Goal: Information Seeking & Learning: Learn about a topic

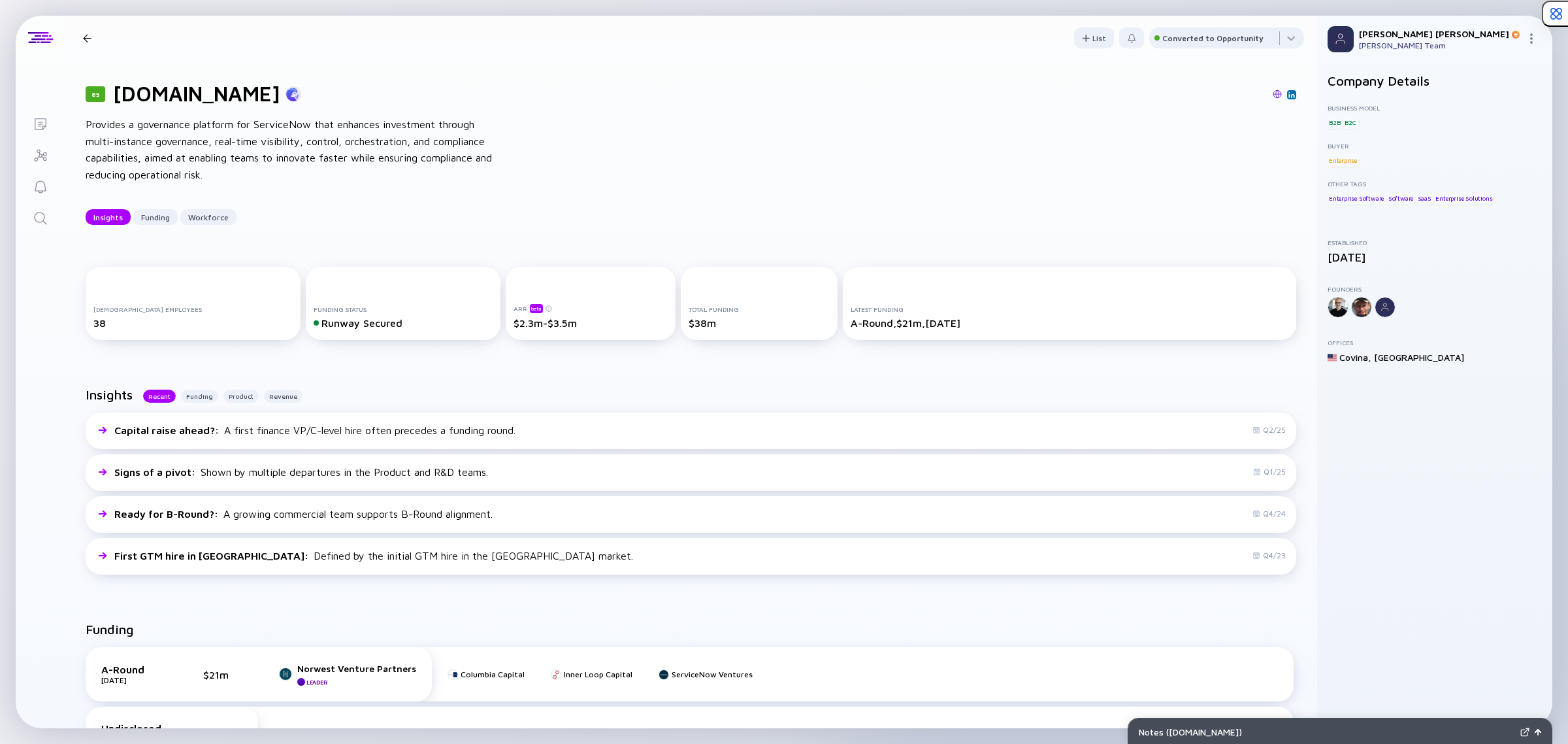
click at [37, 232] on link "Search" at bounding box center [40, 216] width 49 height 31
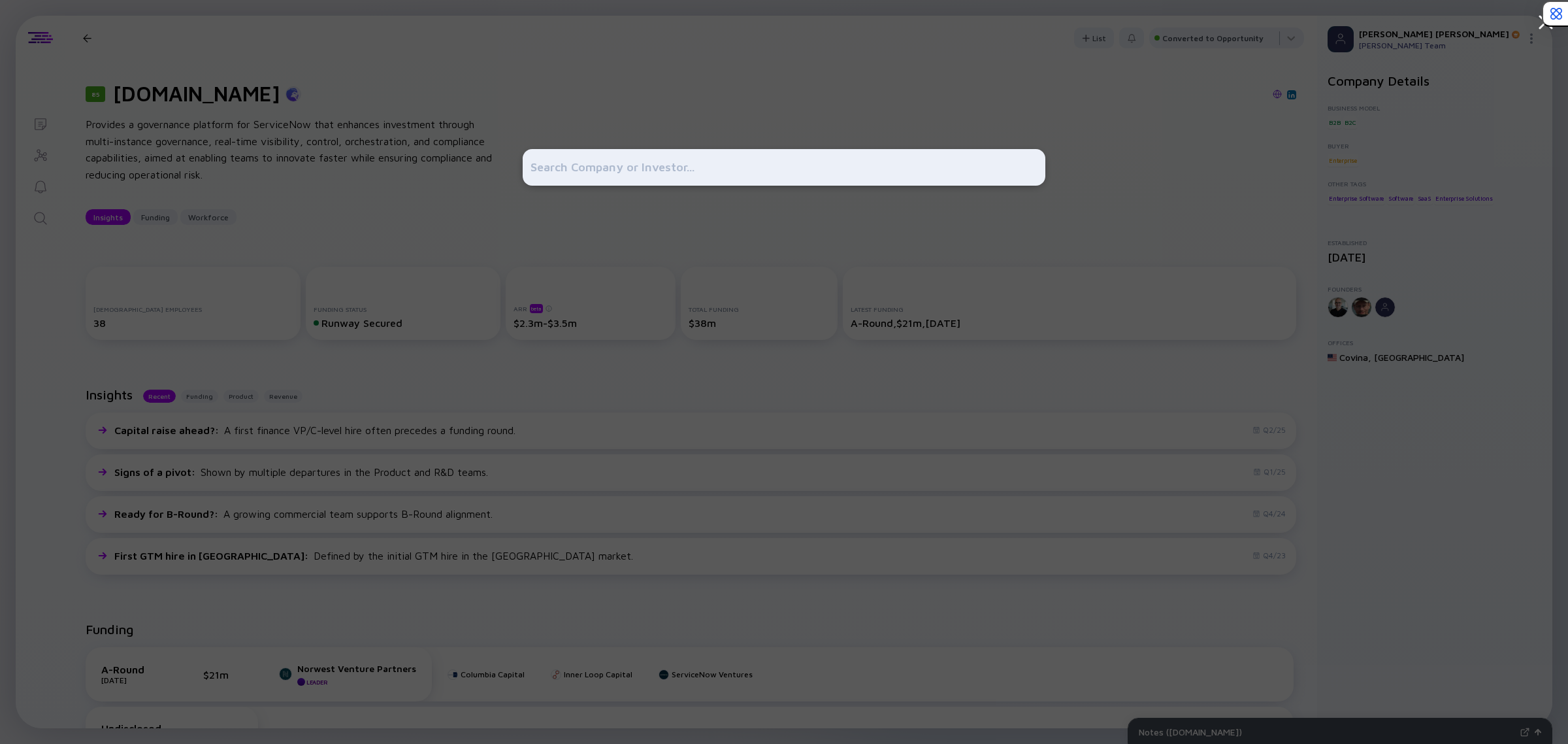
click at [33, 222] on div at bounding box center [784, 372] width 1568 height 744
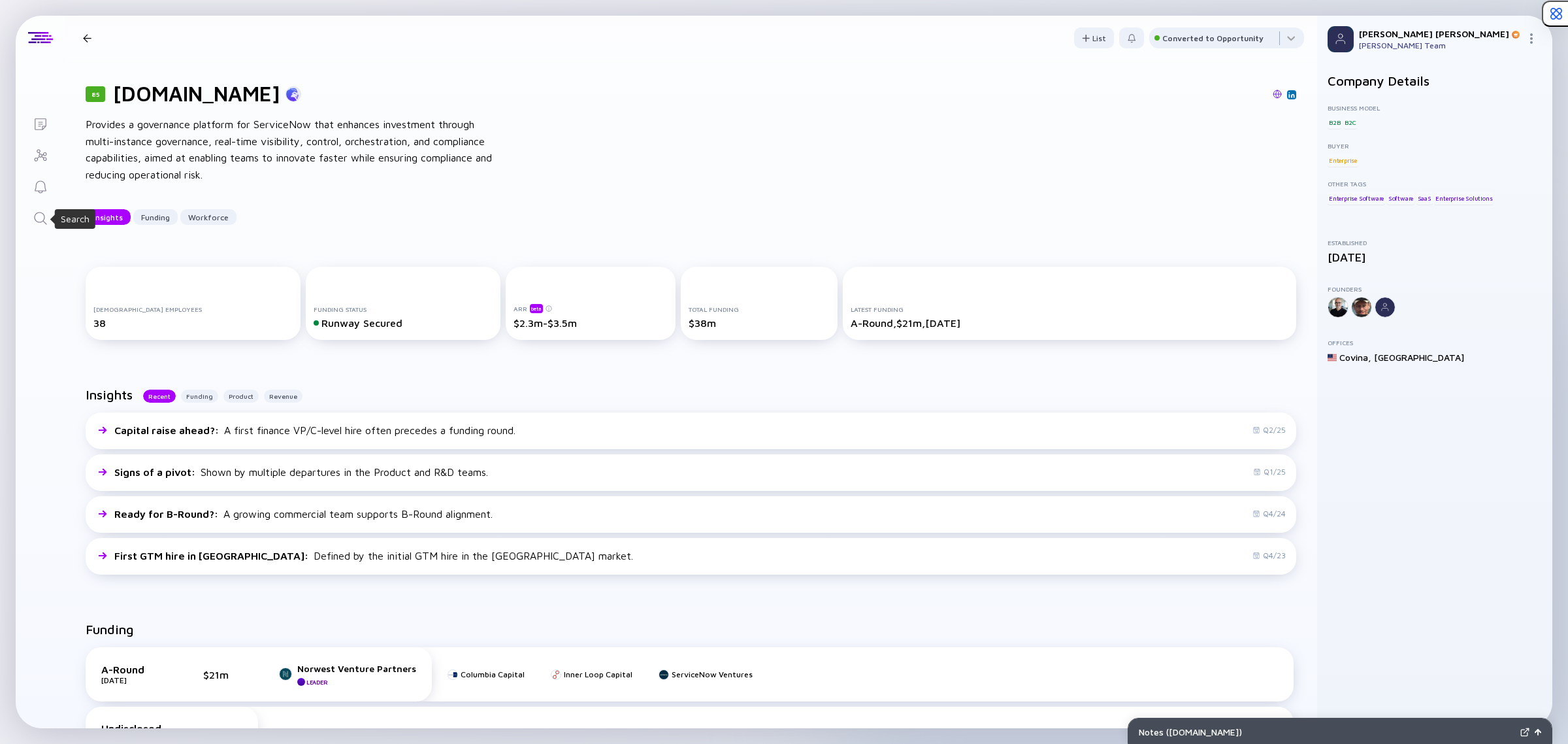
click at [39, 217] on icon "Search" at bounding box center [40, 218] width 16 height 16
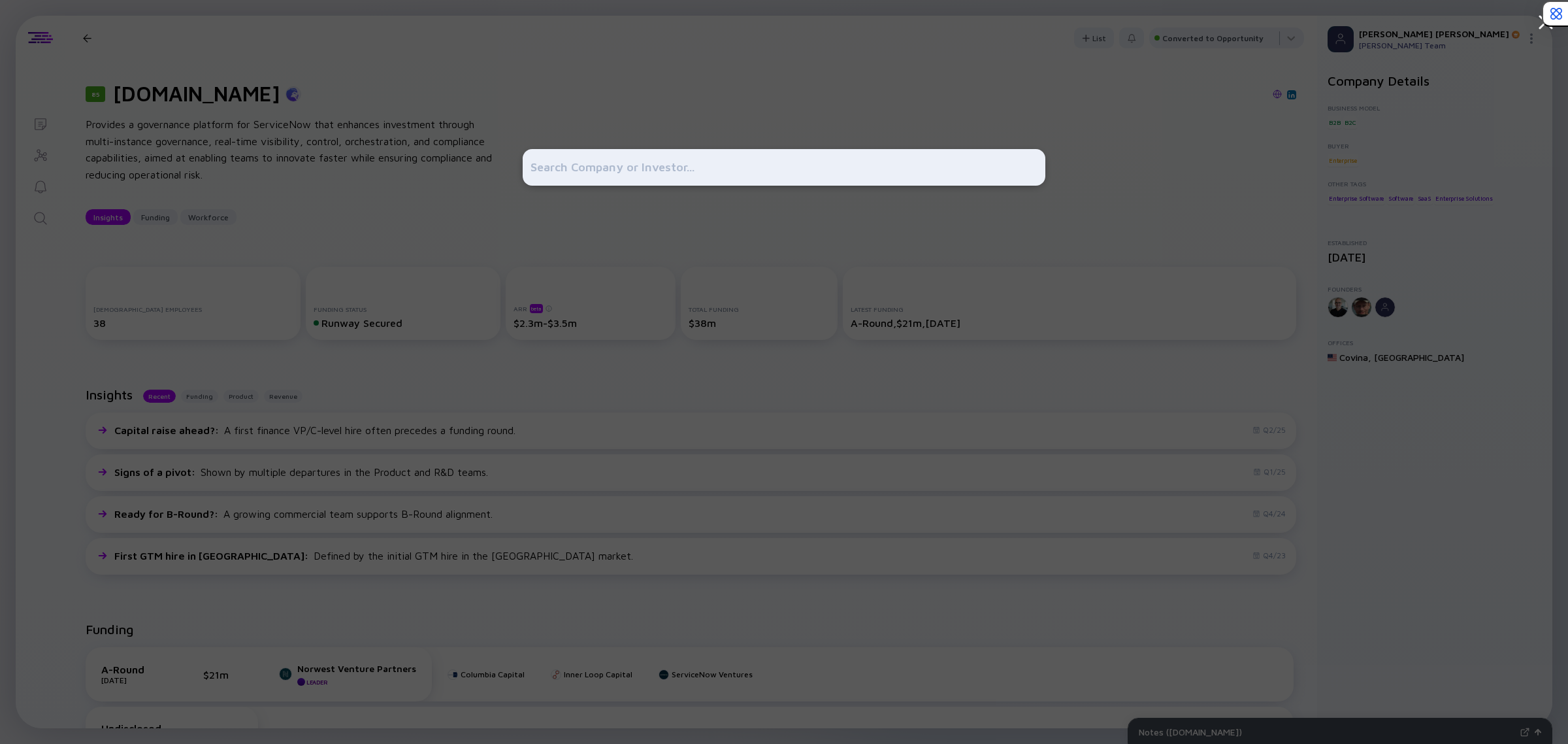
click at [387, 214] on div at bounding box center [784, 372] width 1568 height 744
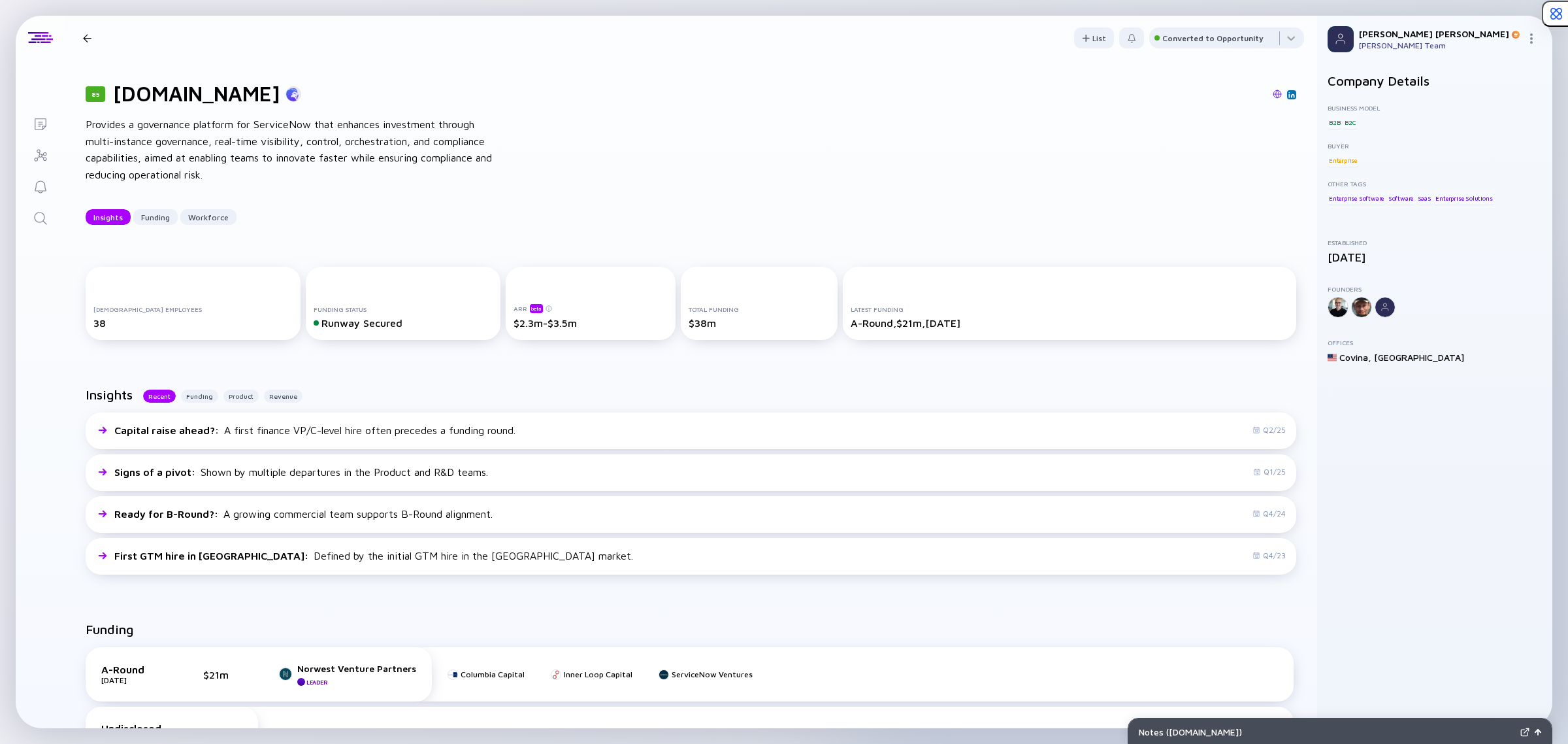
scroll to position [327, 0]
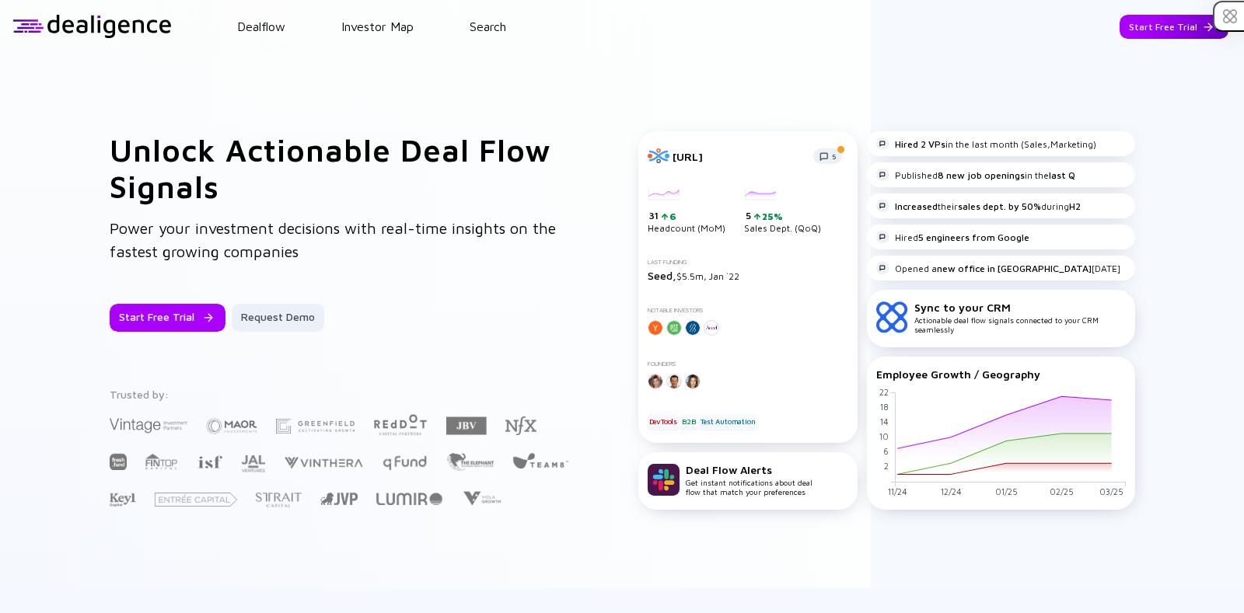
click at [1159, 33] on div "Start Free Trial" at bounding box center [1174, 27] width 109 height 24
click at [1161, 12] on header "Dealflow Investor Map Search Go to App Dealflow Investor Map Go to App" at bounding box center [622, 26] width 1244 height 53
click at [1159, 25] on div "Go to App" at bounding box center [1186, 27] width 86 height 24
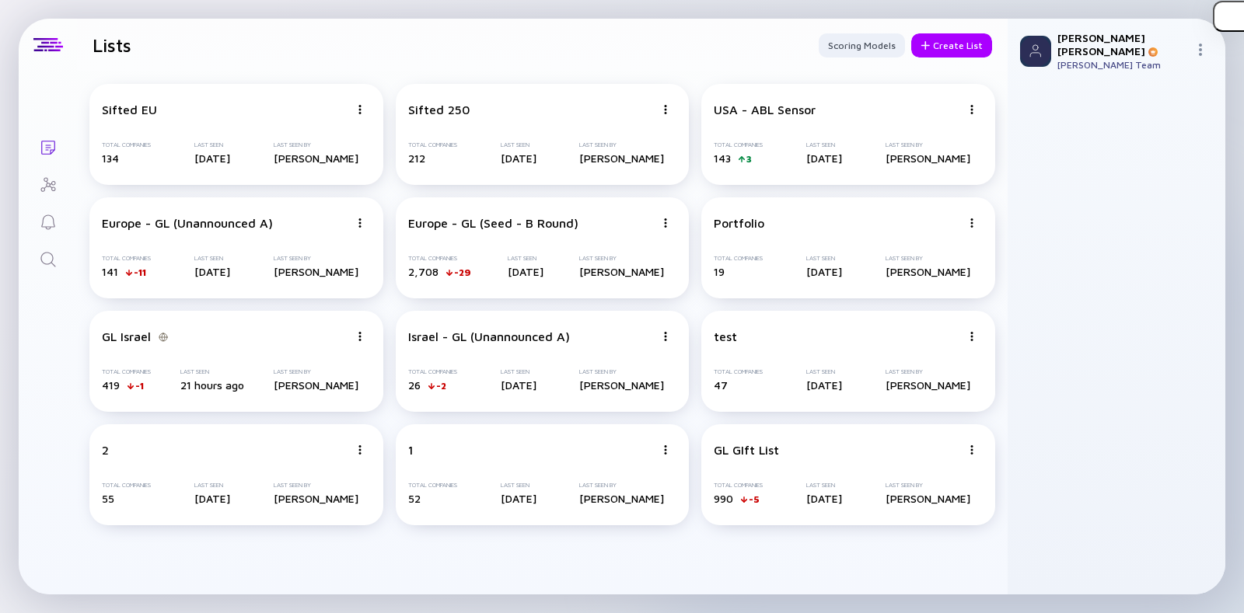
click at [39, 252] on icon "Search" at bounding box center [48, 259] width 19 height 19
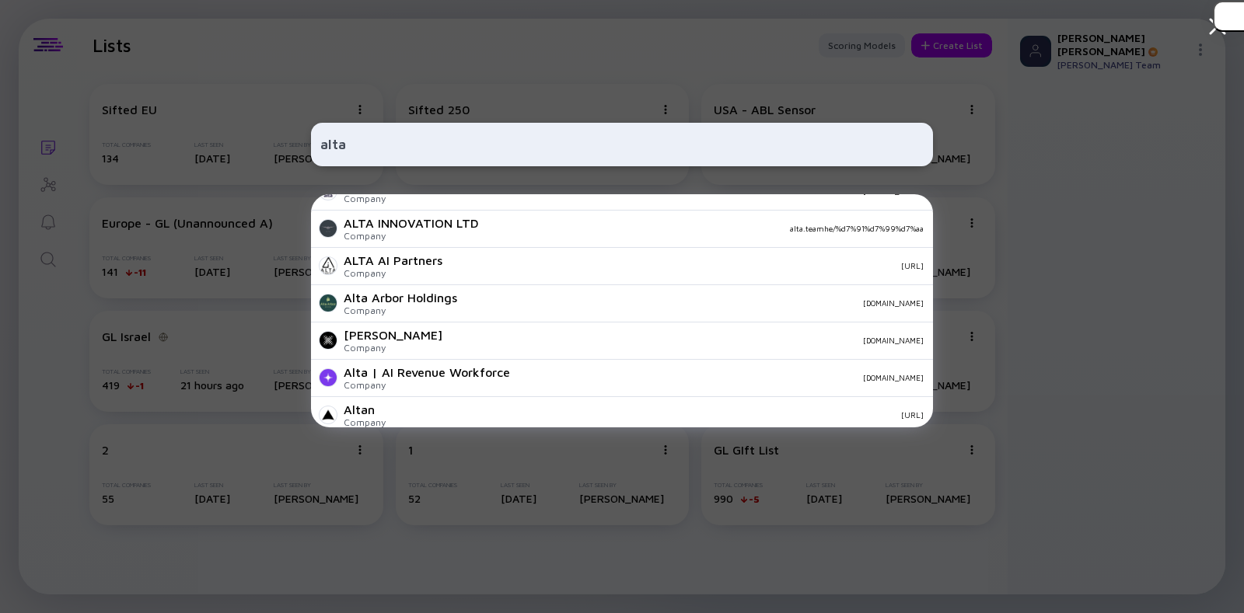
scroll to position [138, 0]
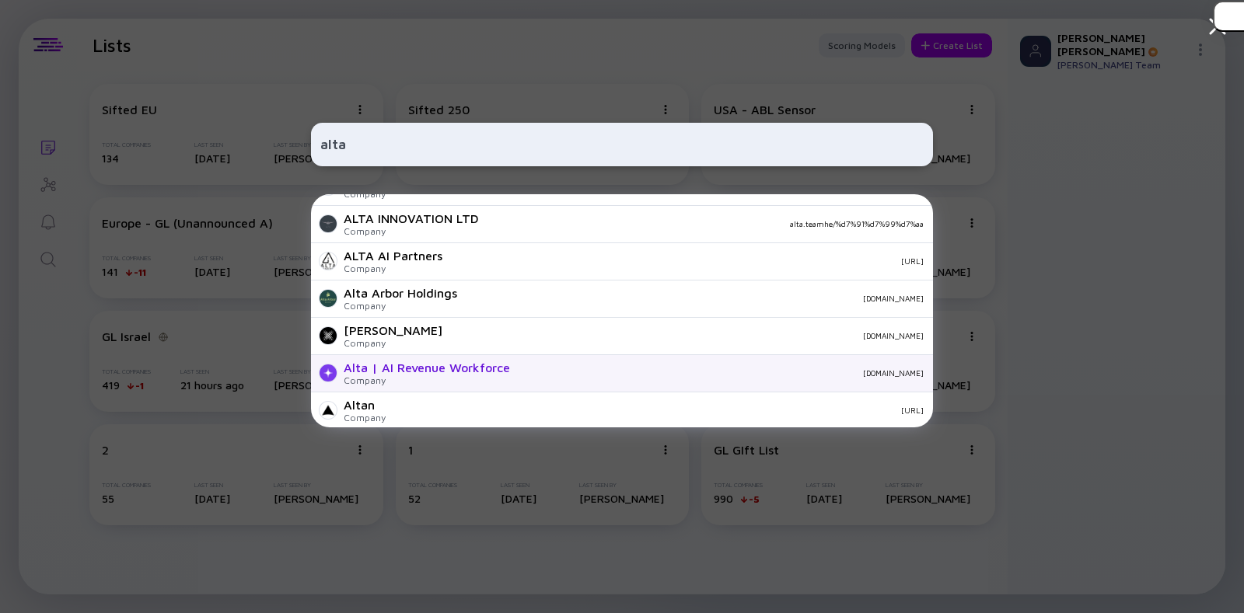
type input "alta"
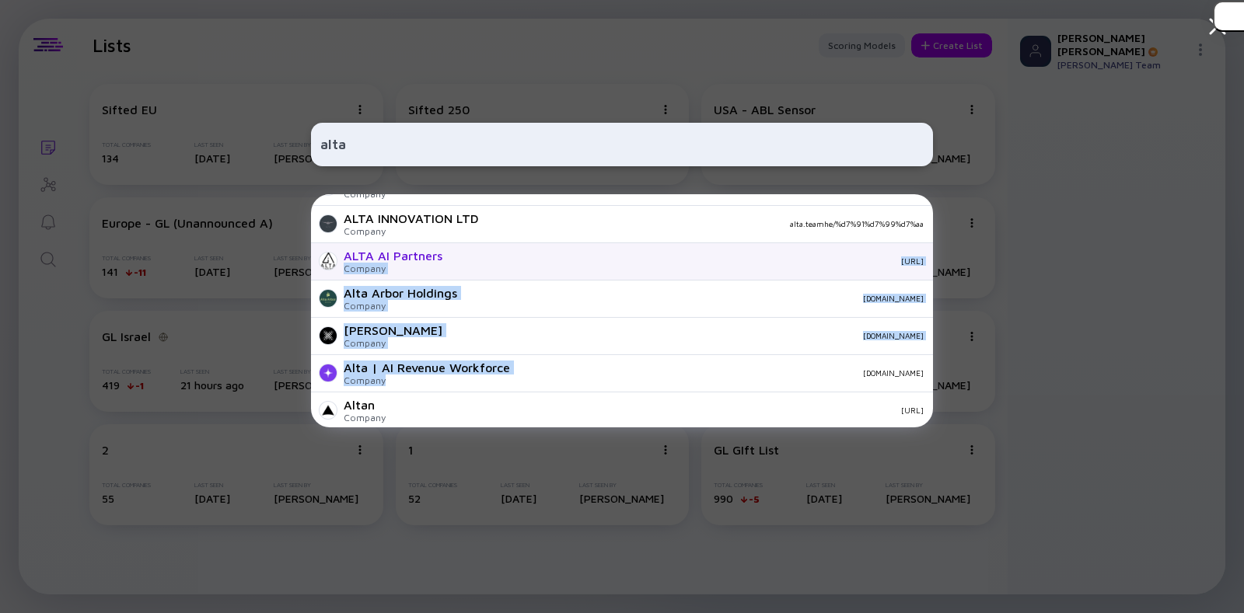
drag, startPoint x: 429, startPoint y: 378, endPoint x: 439, endPoint y: 249, distance: 129.5
click at [439, 249] on div "Alta Company alta.so Alta Company altadaily.com Alta Company altafinance.com Al…" at bounding box center [622, 310] width 622 height 233
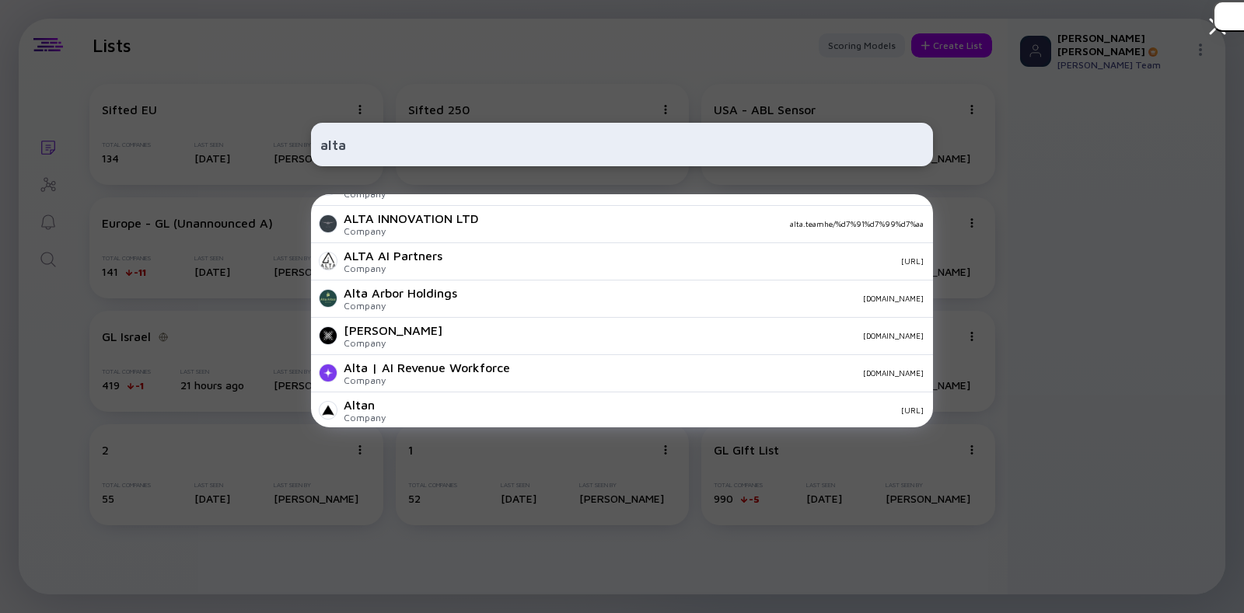
click at [373, 142] on input "alta" at bounding box center [621, 145] width 603 height 28
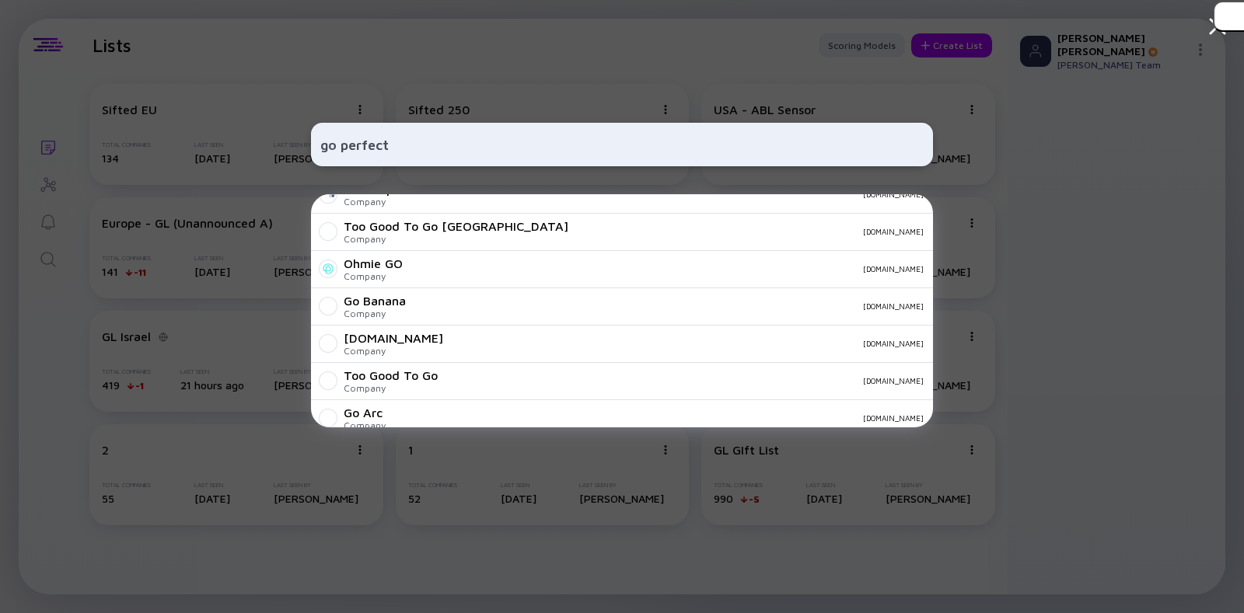
scroll to position [0, 0]
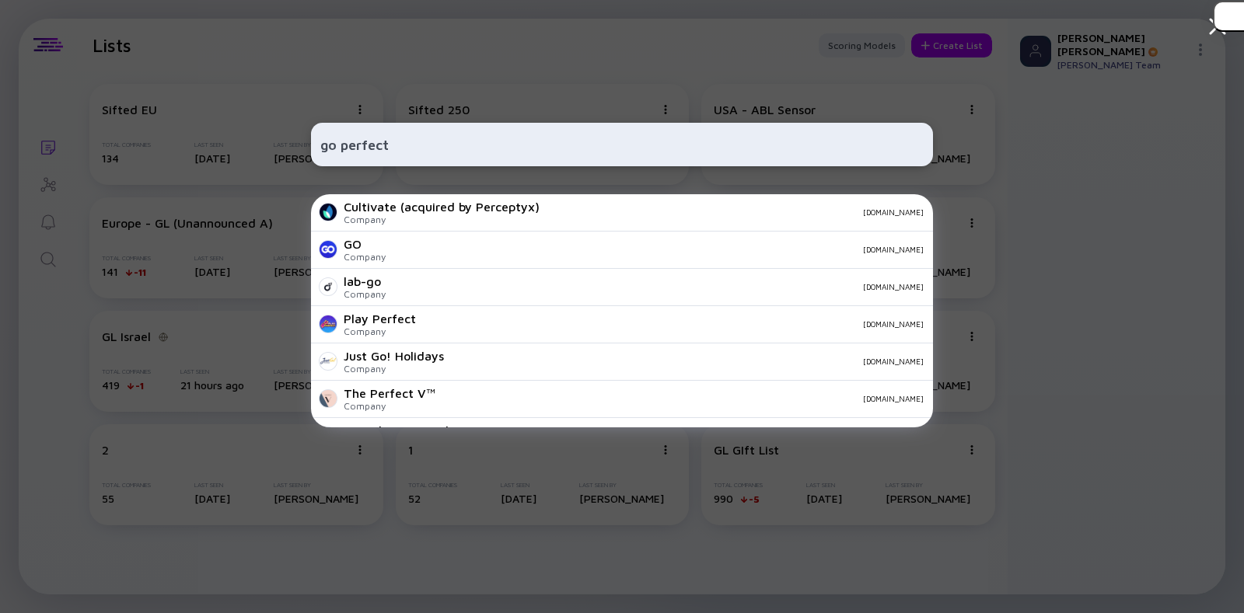
click at [337, 144] on input "go perfect" at bounding box center [621, 145] width 603 height 28
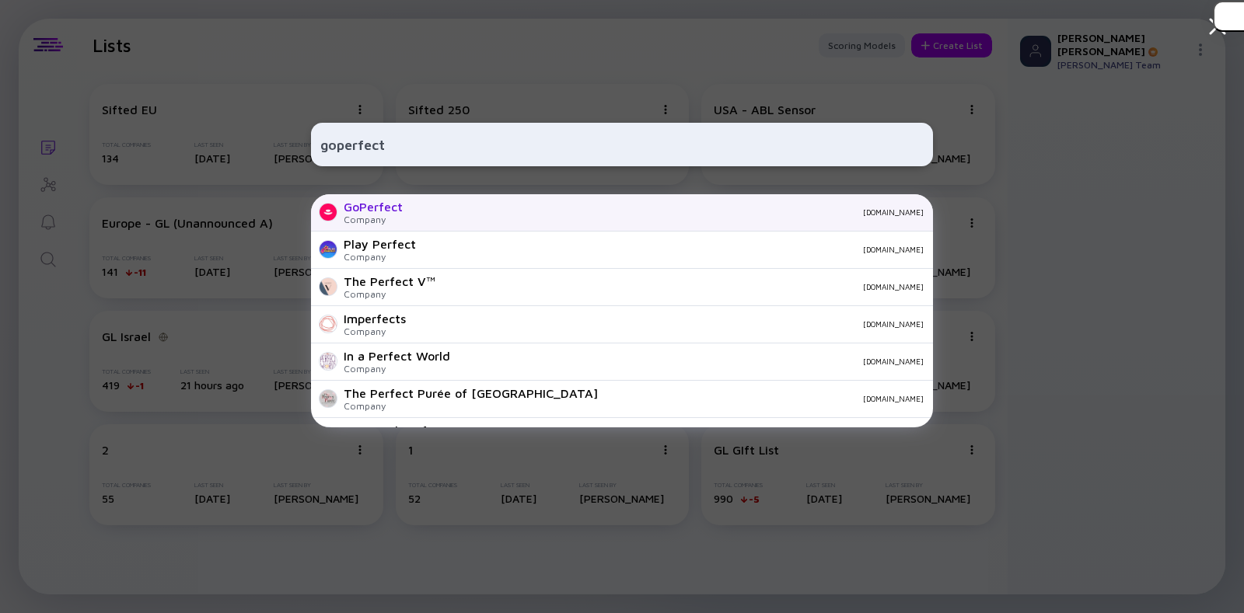
type input "goperfect"
click at [432, 220] on div "GoPerfect Company goperfect.com" at bounding box center [622, 212] width 622 height 37
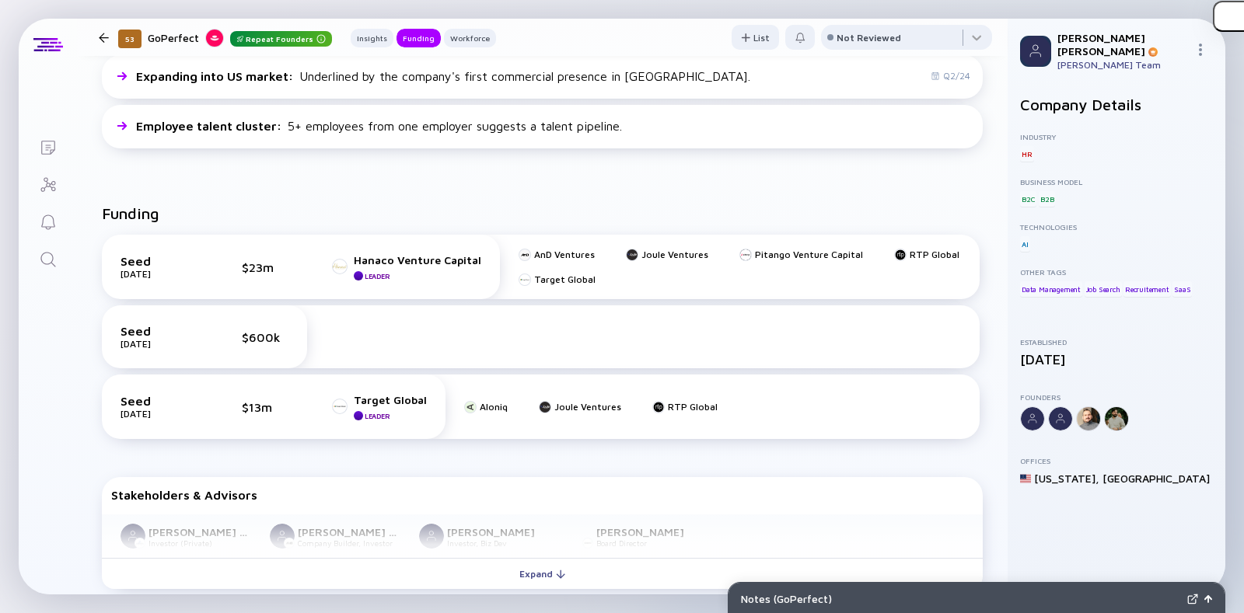
scroll to position [396, 0]
click at [545, 320] on div "Seed Aug 2024 $600k" at bounding box center [541, 337] width 878 height 63
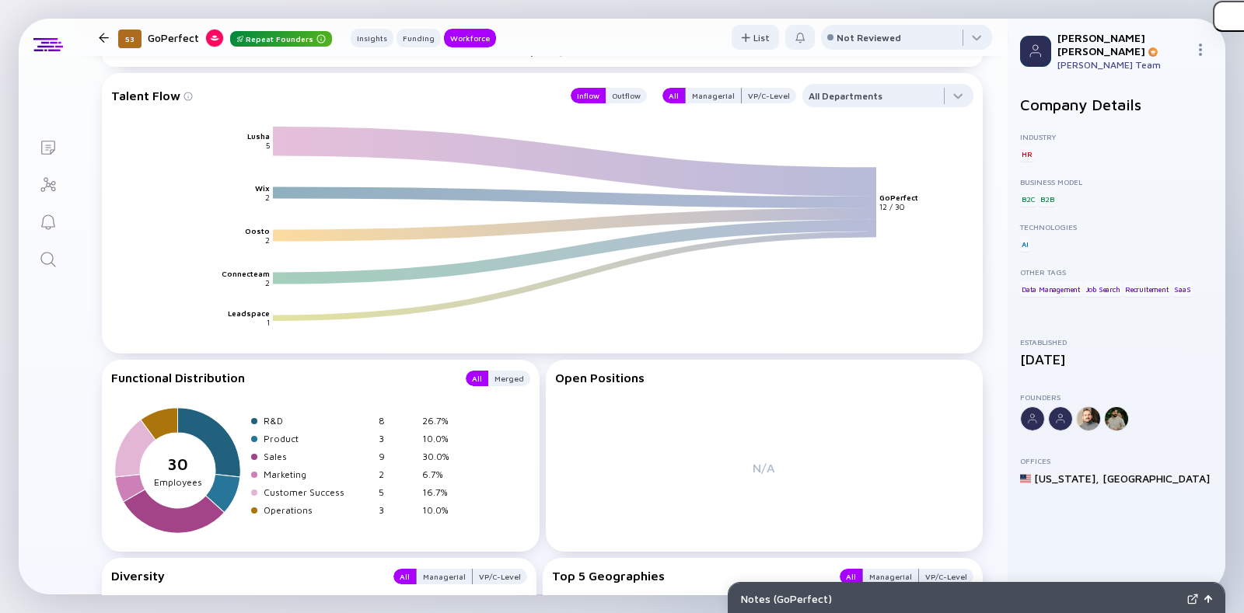
scroll to position [2038, 0]
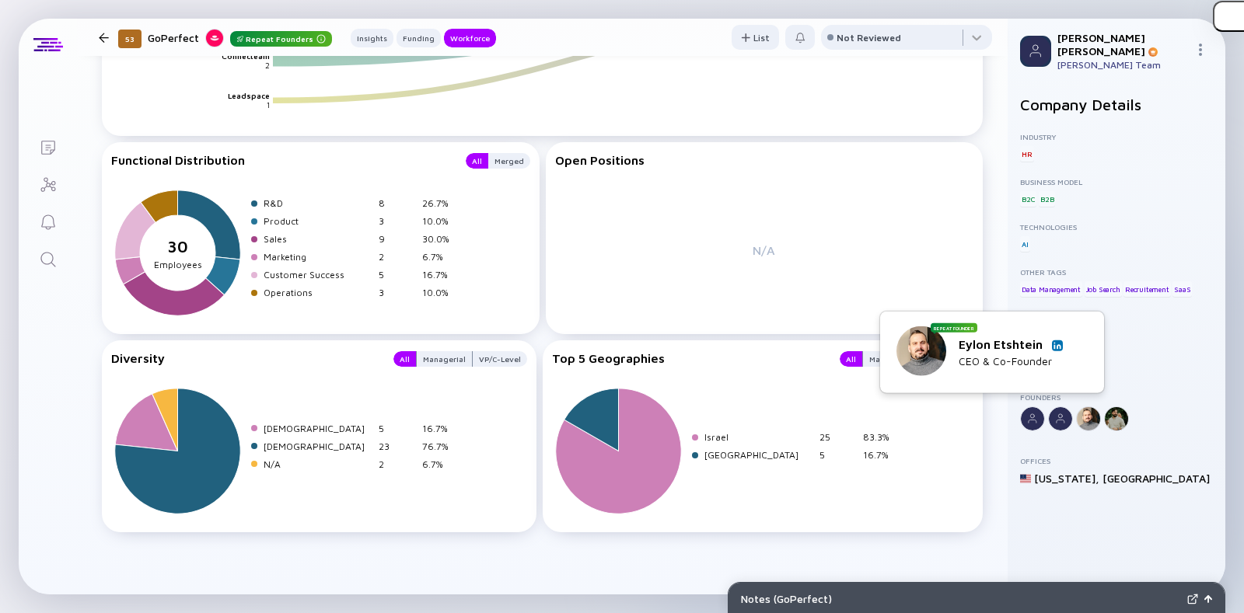
click at [1061, 350] on div "Eylon Etshtein ️" at bounding box center [1011, 344] width 104 height 14
click at [1056, 347] on img at bounding box center [1058, 345] width 8 height 8
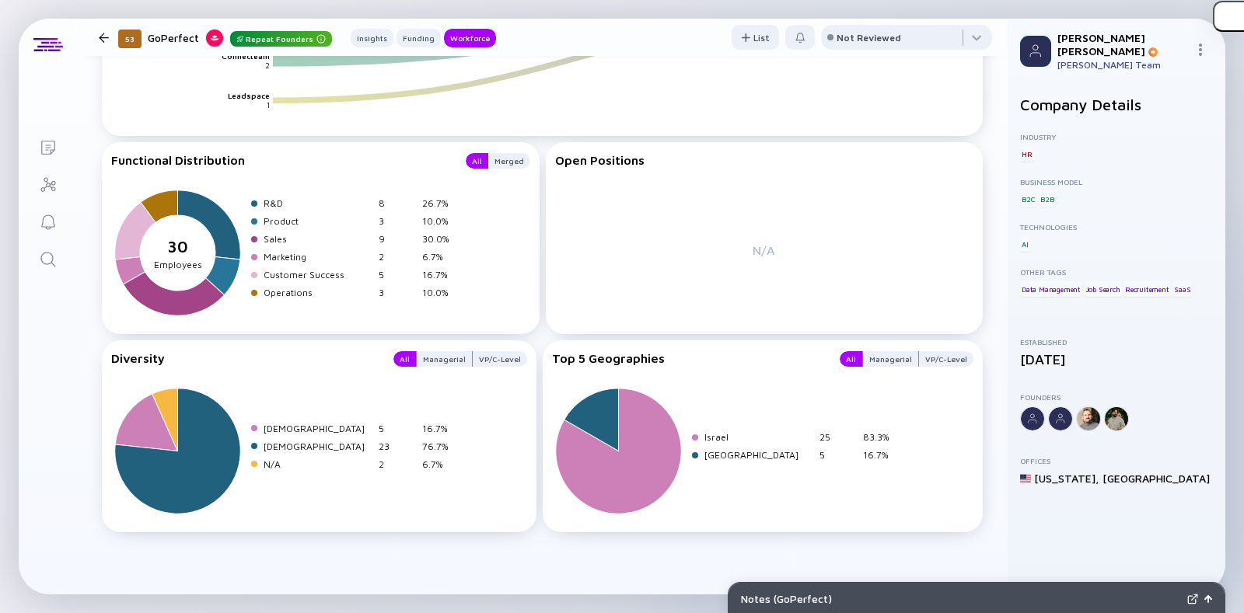
click at [29, 258] on link "Search" at bounding box center [48, 257] width 58 height 37
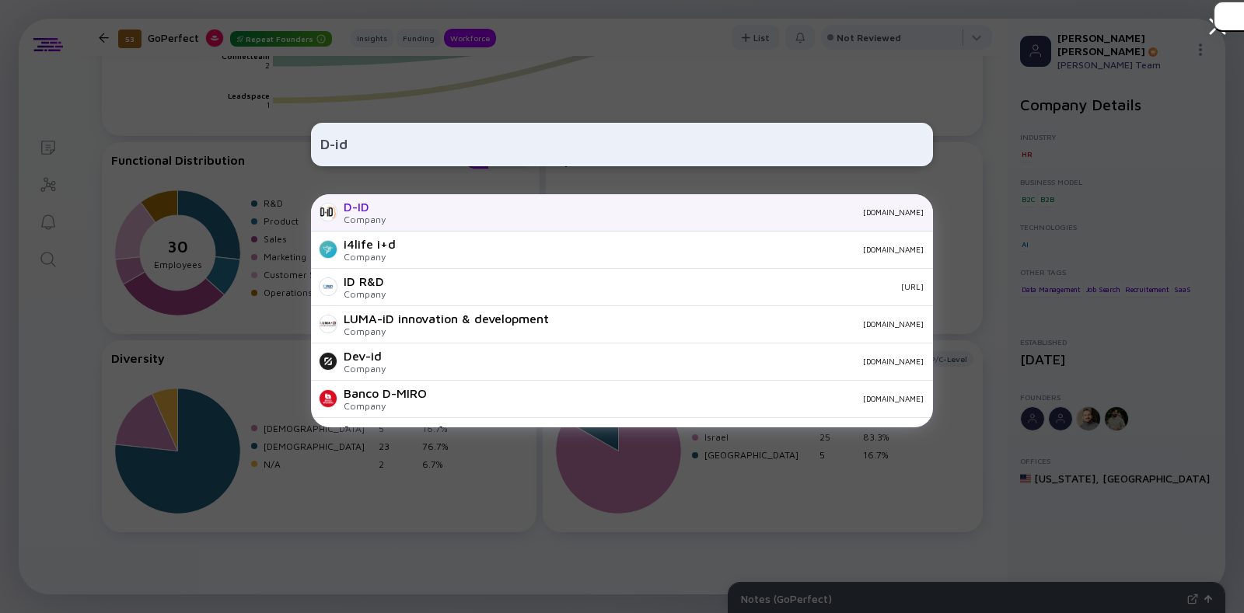
type input "D-id"
click at [342, 217] on div "D-ID Company d-id.com" at bounding box center [622, 212] width 622 height 37
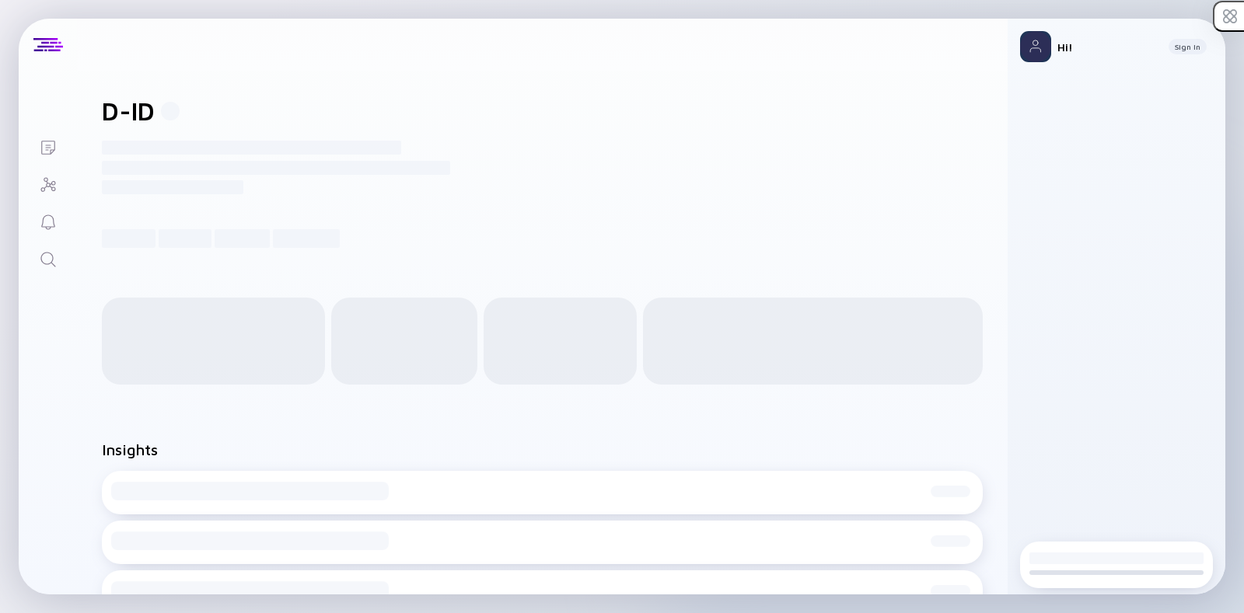
drag, startPoint x: 0, startPoint y: 0, endPoint x: 340, endPoint y: 438, distance: 554.2
click at [340, 438] on div "Insights Loading Insight: Loading Insight Description Q5/35 Loading Insight: Lo…" at bounding box center [542, 555] width 931 height 279
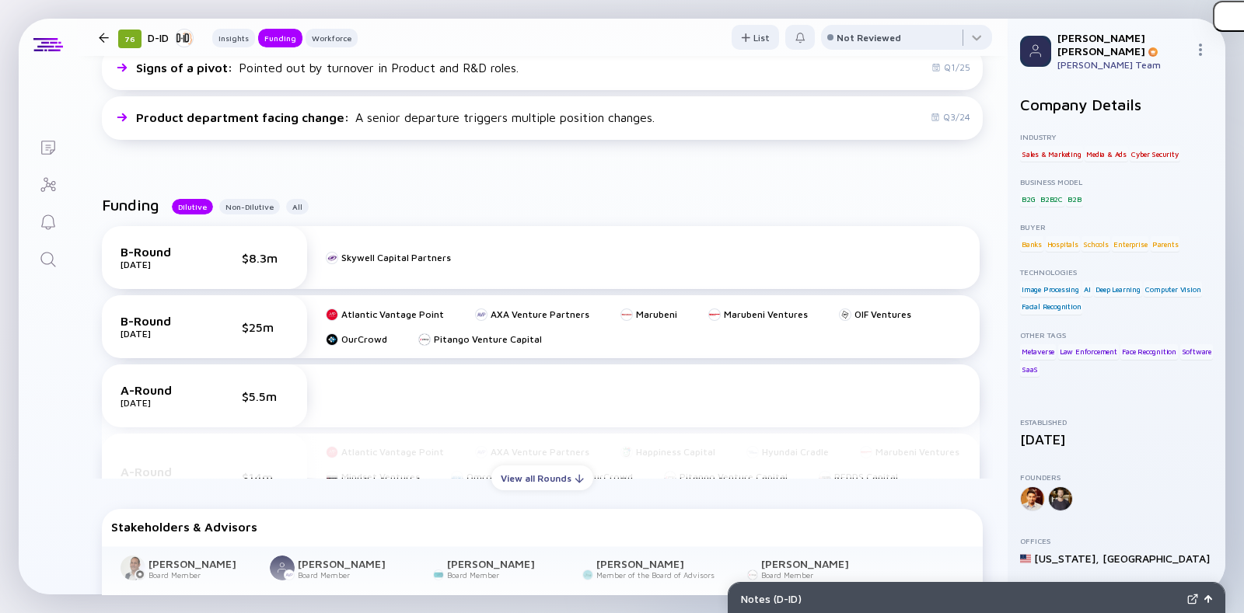
scroll to position [529, 0]
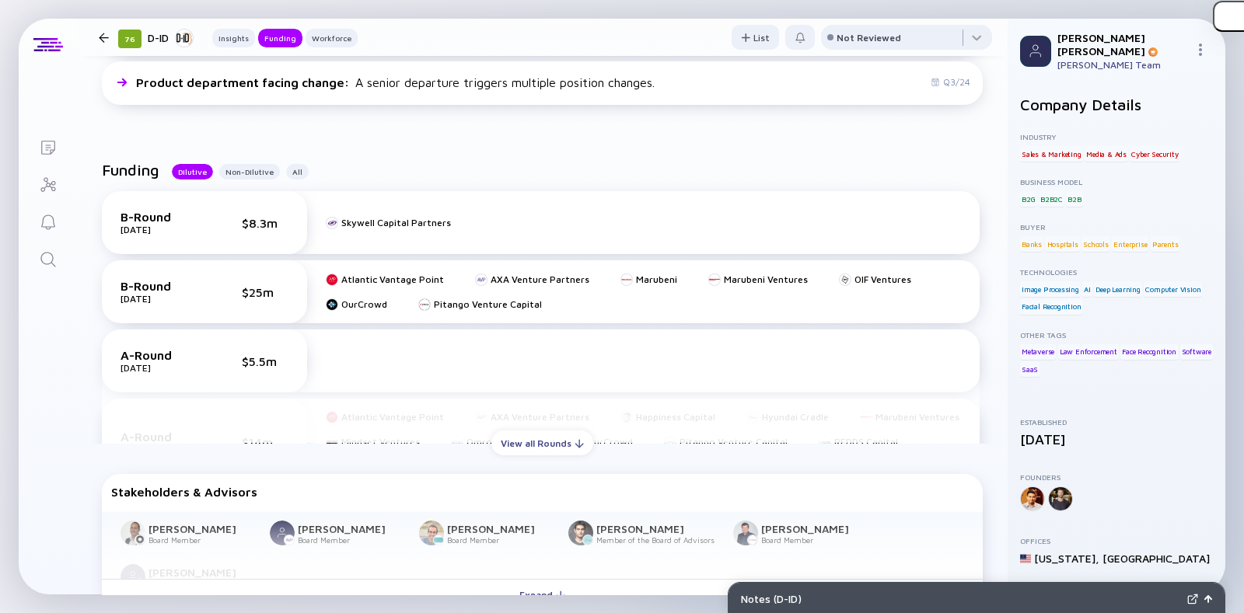
click at [529, 425] on div "B-Round Mar 2024 $8.3m Skywell Capital Partners B-Round Mar 2022 $25m Atlantic …" at bounding box center [543, 311] width 900 height 264
click at [526, 432] on div "View all Rounds" at bounding box center [542, 444] width 102 height 24
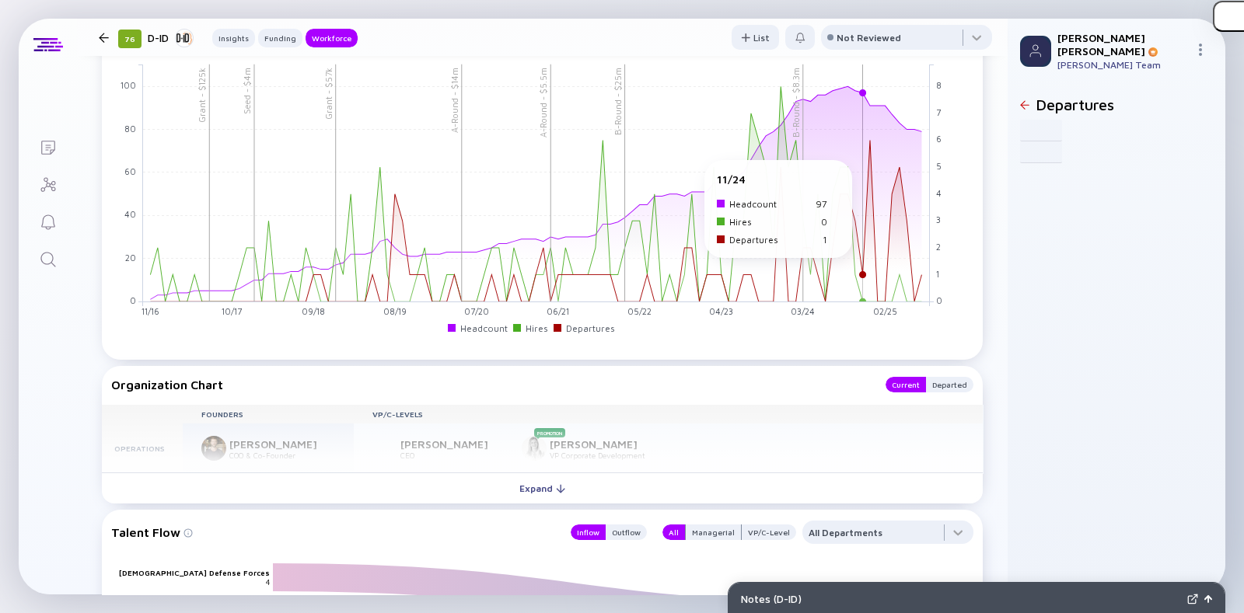
scroll to position [1676, 0]
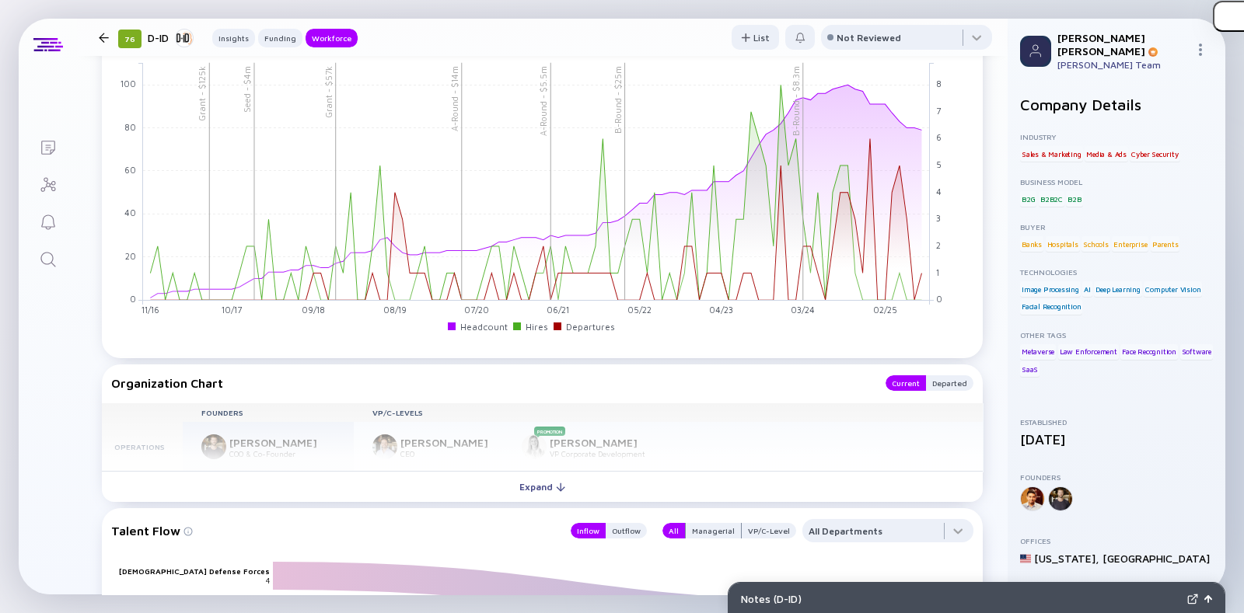
click at [47, 268] on div "Search" at bounding box center [48, 260] width 19 height 21
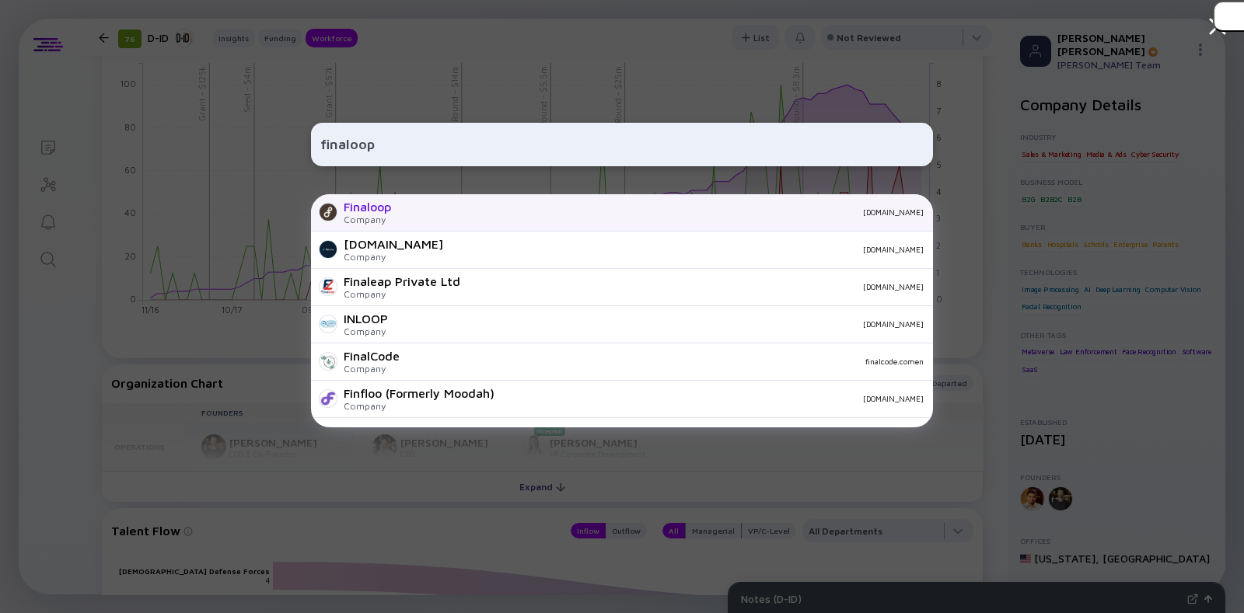
type input "finaloop"
click at [344, 218] on div "Company" at bounding box center [367, 220] width 47 height 12
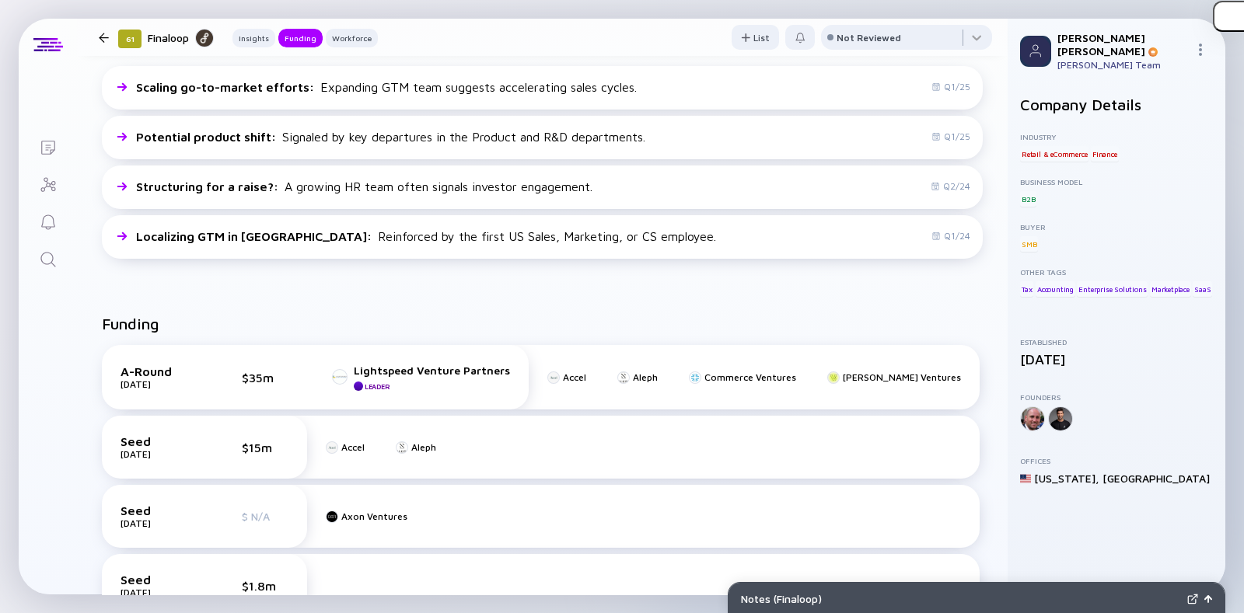
scroll to position [456, 0]
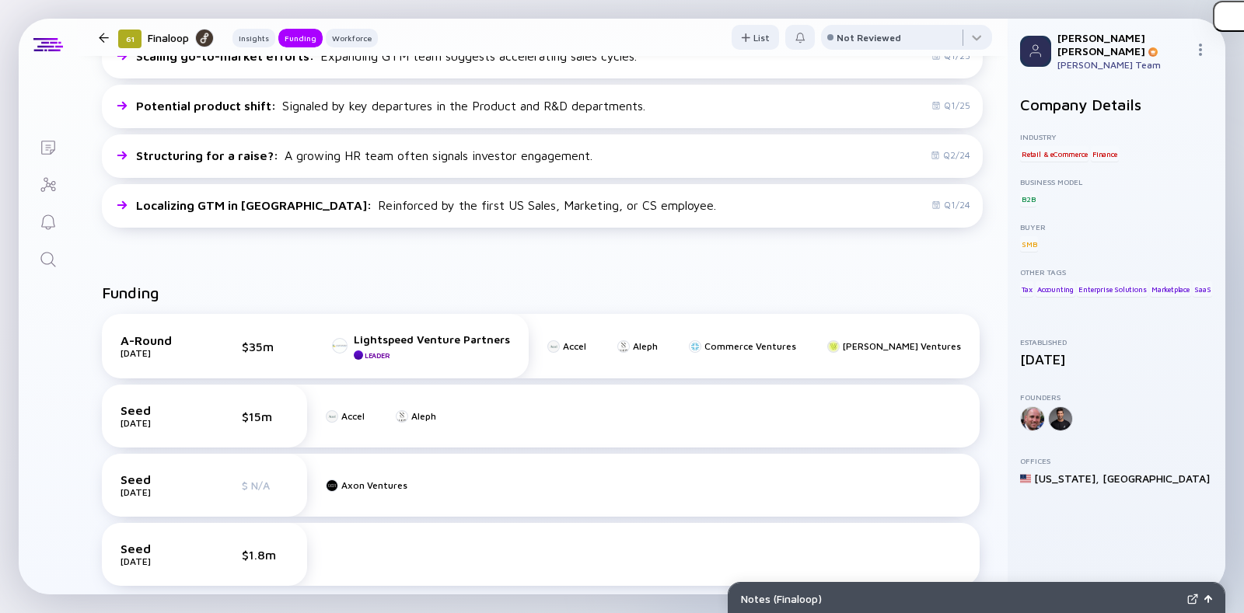
click at [108, 36] on div at bounding box center [104, 38] width 10 height 10
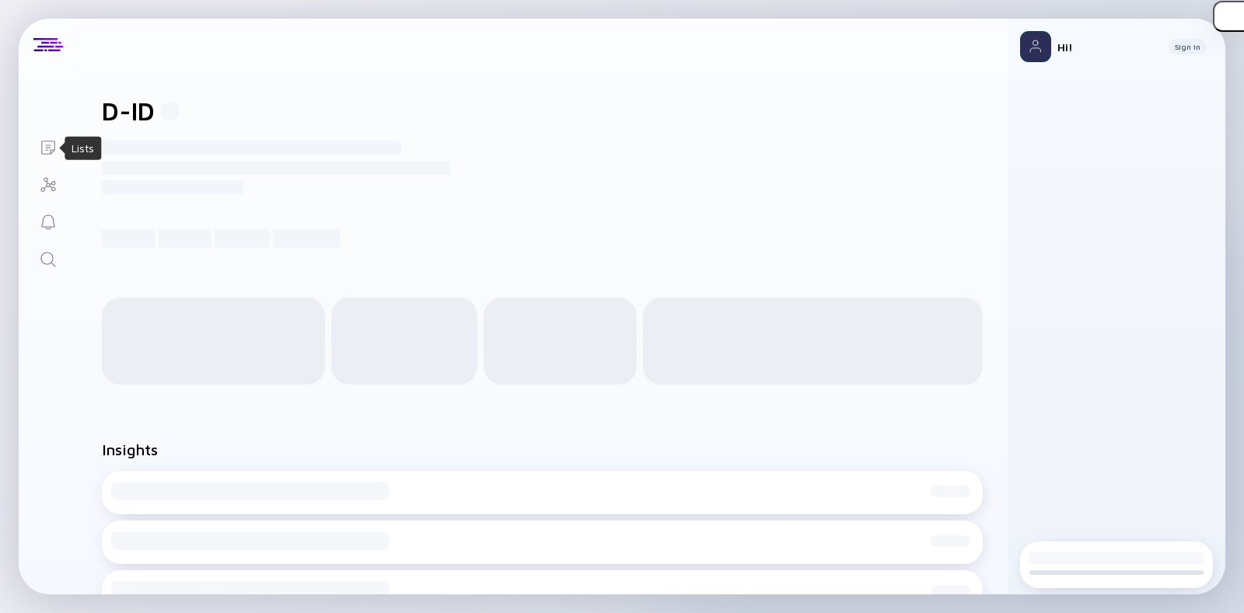
click at [41, 150] on icon "Lists" at bounding box center [48, 148] width 14 height 14
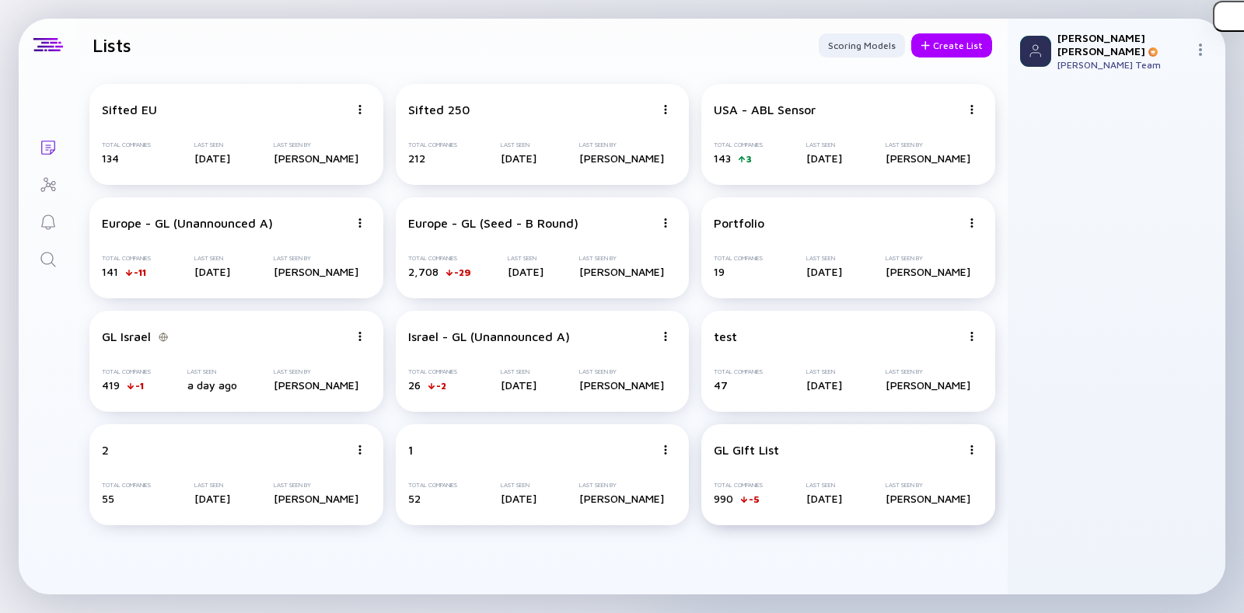
click at [781, 477] on div "GL GIft List Total Companies 990 -5 Last Seen [DATE] Last Seen By [PERSON_NAME]" at bounding box center [848, 475] width 294 height 101
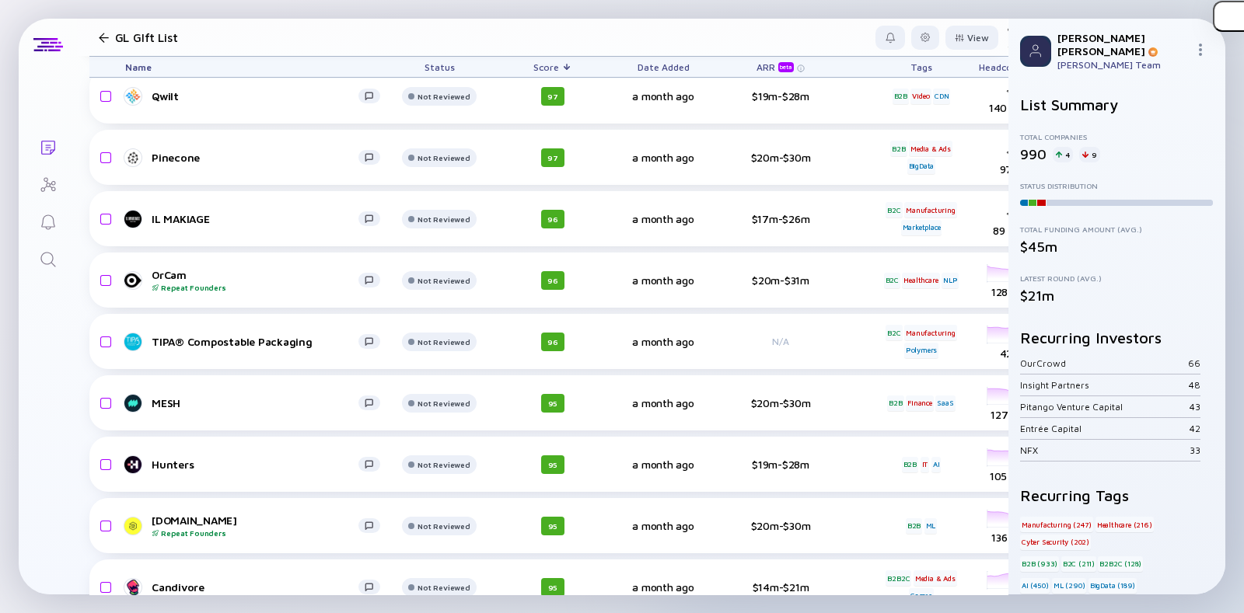
scroll to position [689, 0]
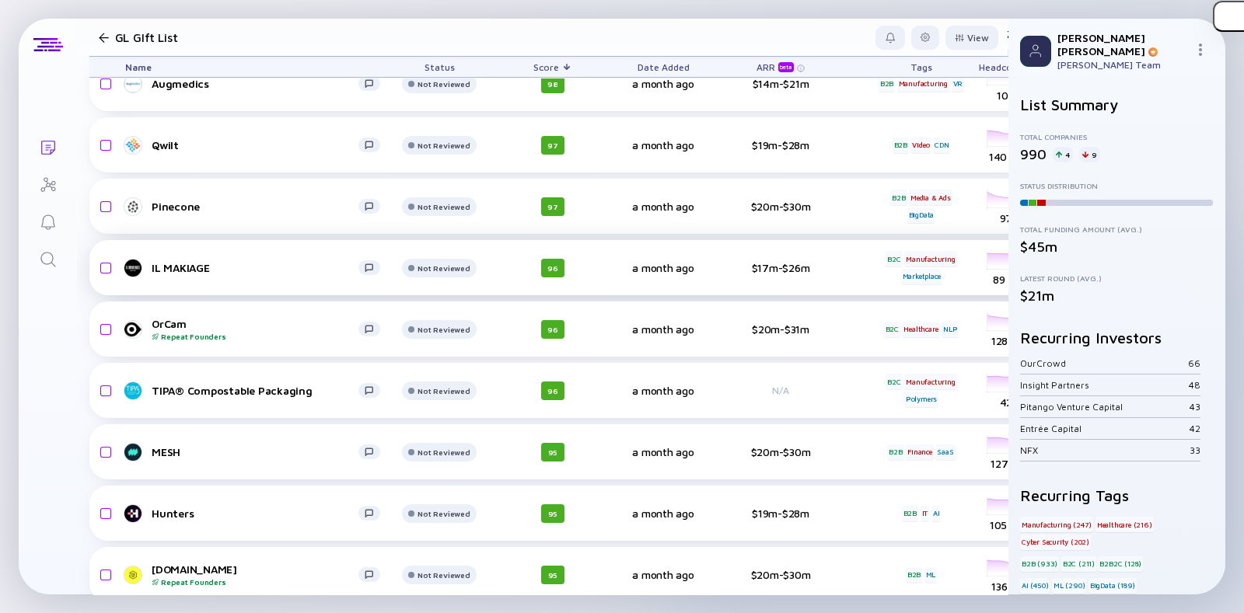
click at [232, 278] on div "IL MAKIAGE Not Reviewed 96 a month ago $17m-$26m B2C Manufacturing Marketplace …" at bounding box center [863, 267] width 1549 height 55
click at [202, 266] on div "IL MAKIAGE" at bounding box center [255, 267] width 207 height 13
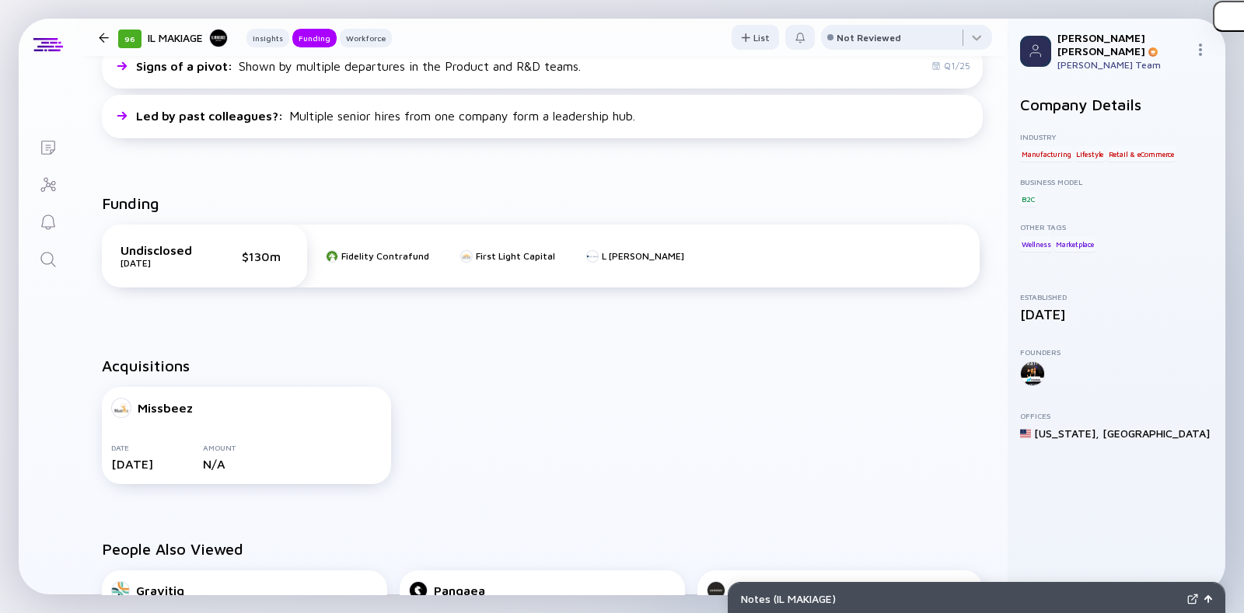
scroll to position [457, 0]
click at [202, 266] on div "Undisclosed Jan 2022 $130m" at bounding box center [205, 255] width 168 height 26
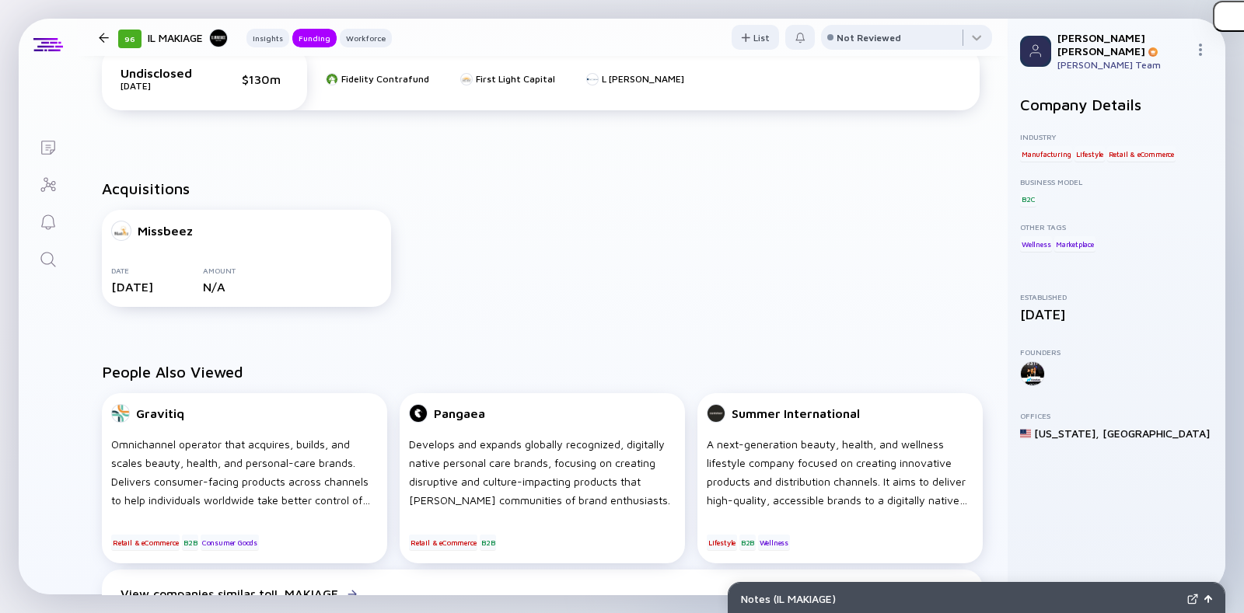
scroll to position [636, 0]
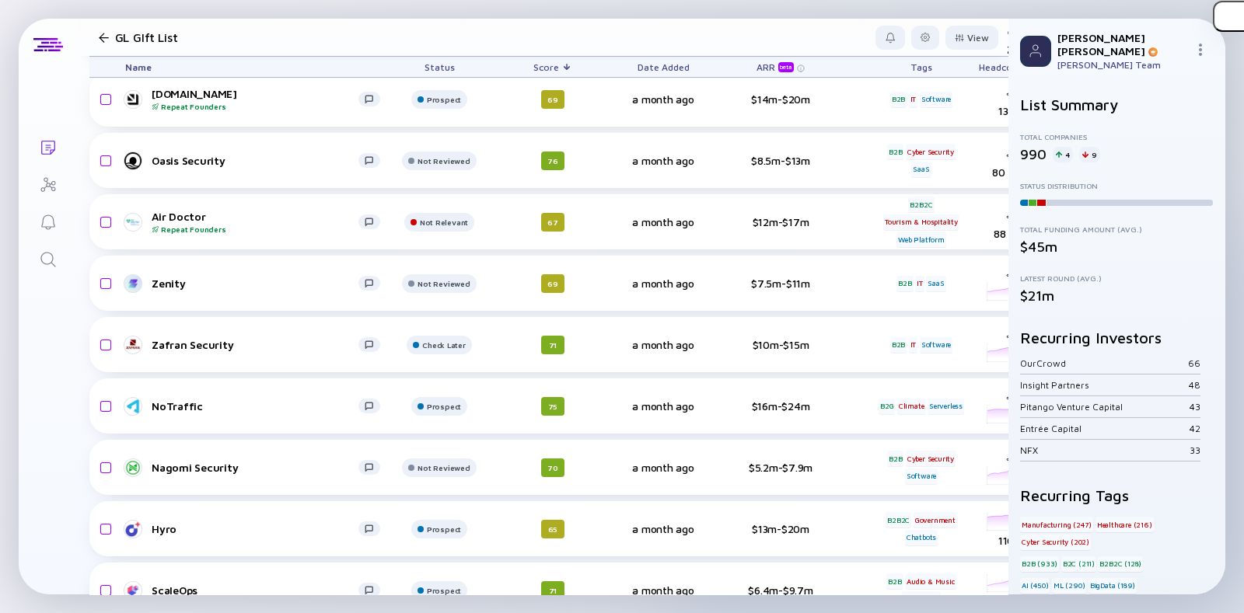
scroll to position [1093, 0]
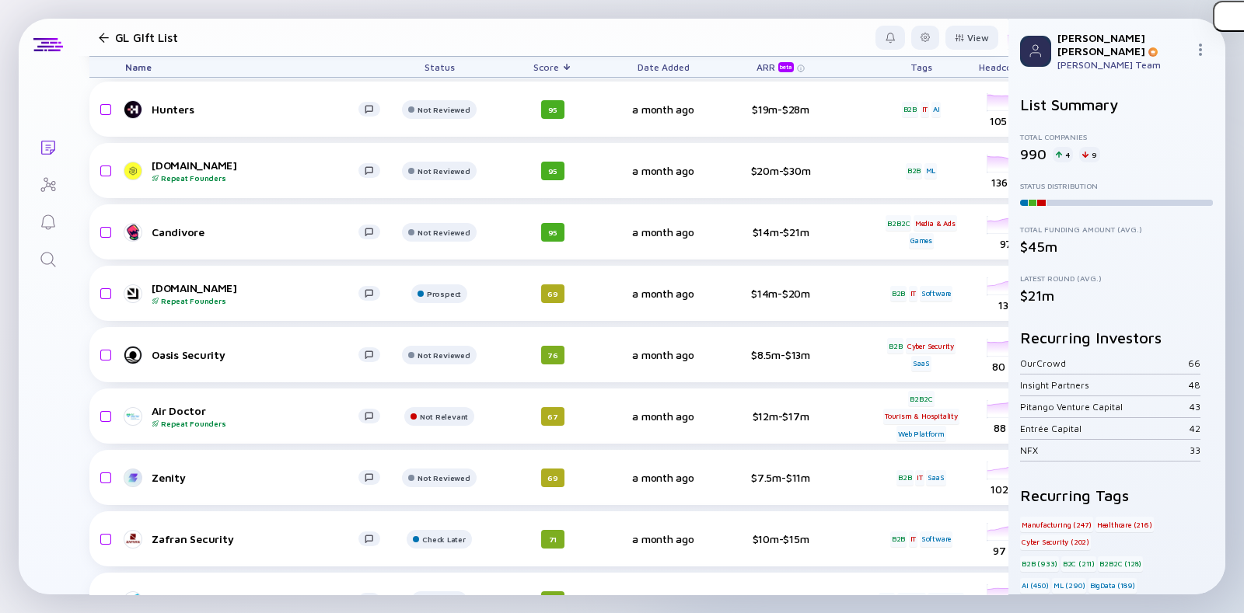
click at [97, 35] on div at bounding box center [104, 38] width 23 height 10
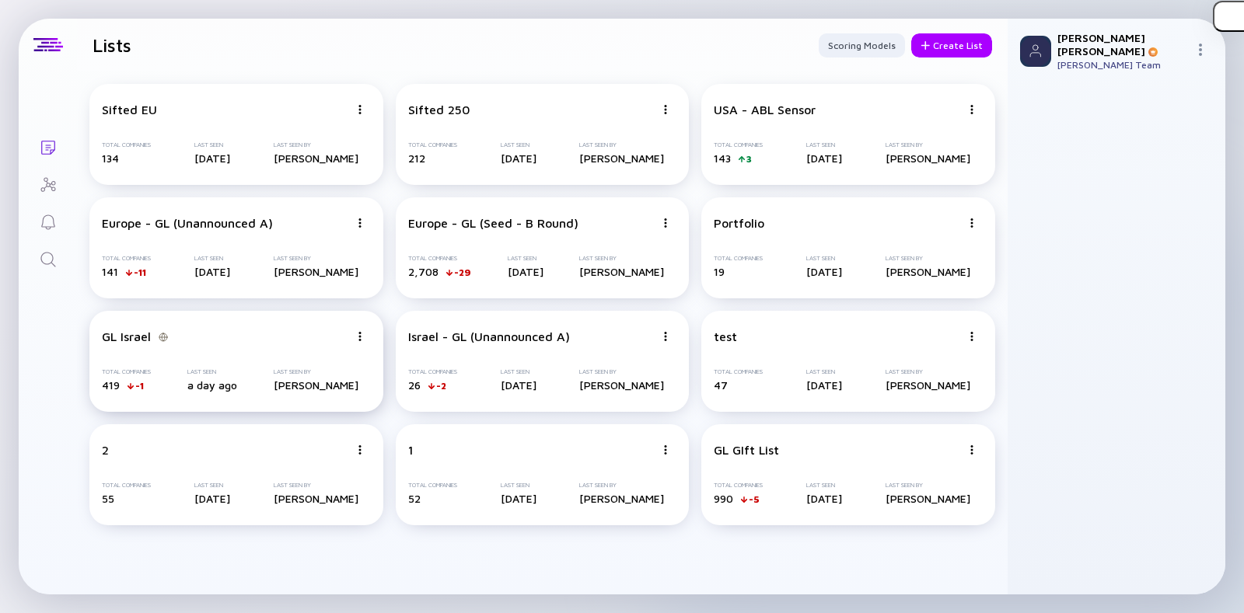
click at [268, 365] on div "GL Israel Total Companies 419 -1 Last Seen a day ago Last Seen By Shaun Zamir" at bounding box center [236, 361] width 294 height 101
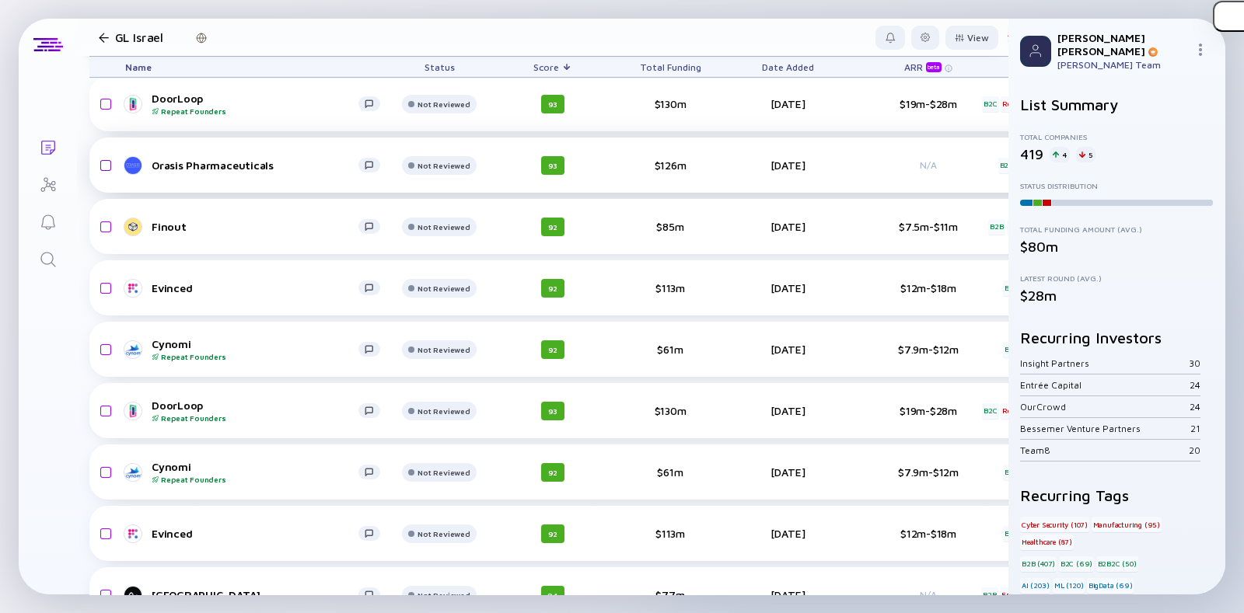
scroll to position [977, 0]
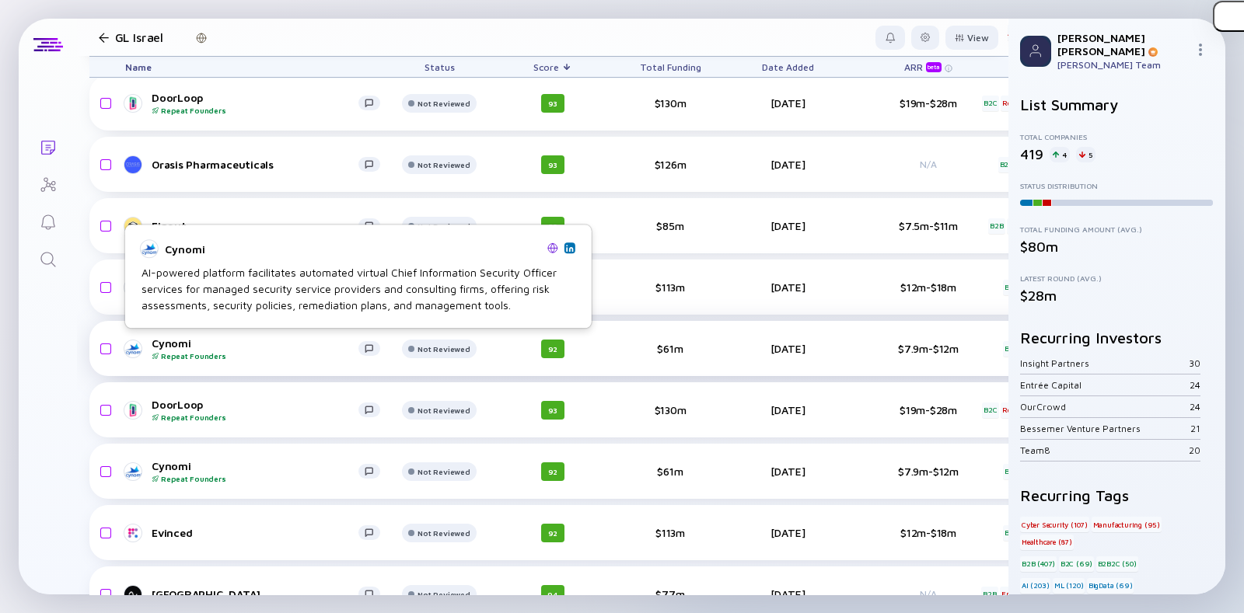
click at [198, 343] on div "Cynomi Repeat Founders" at bounding box center [255, 349] width 207 height 24
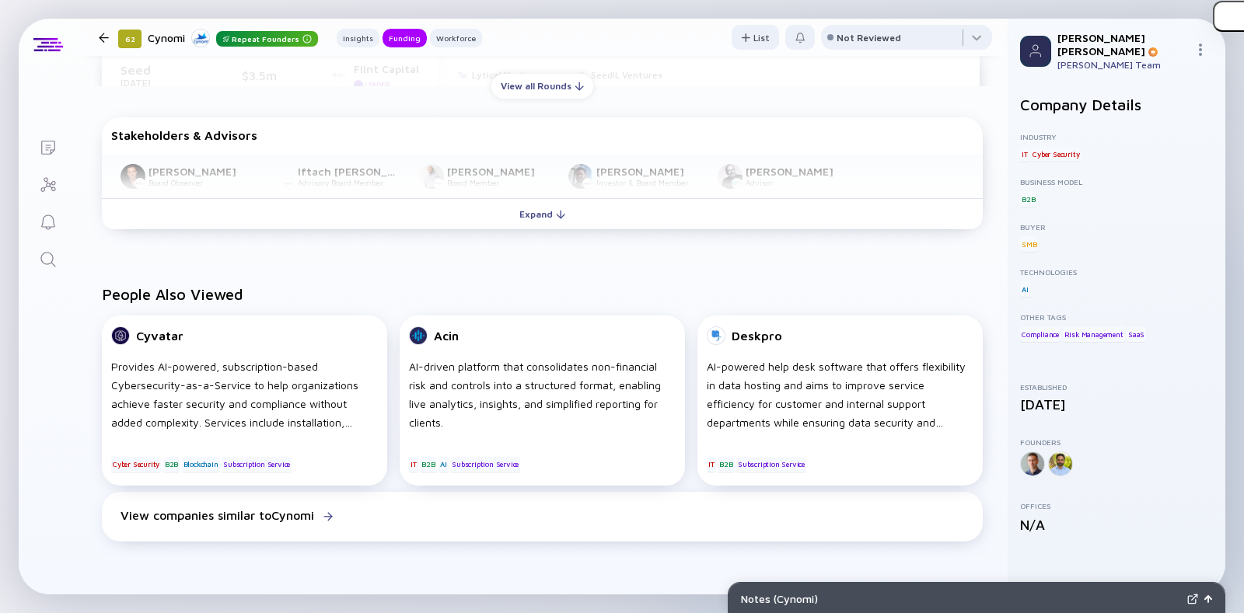
scroll to position [820, 0]
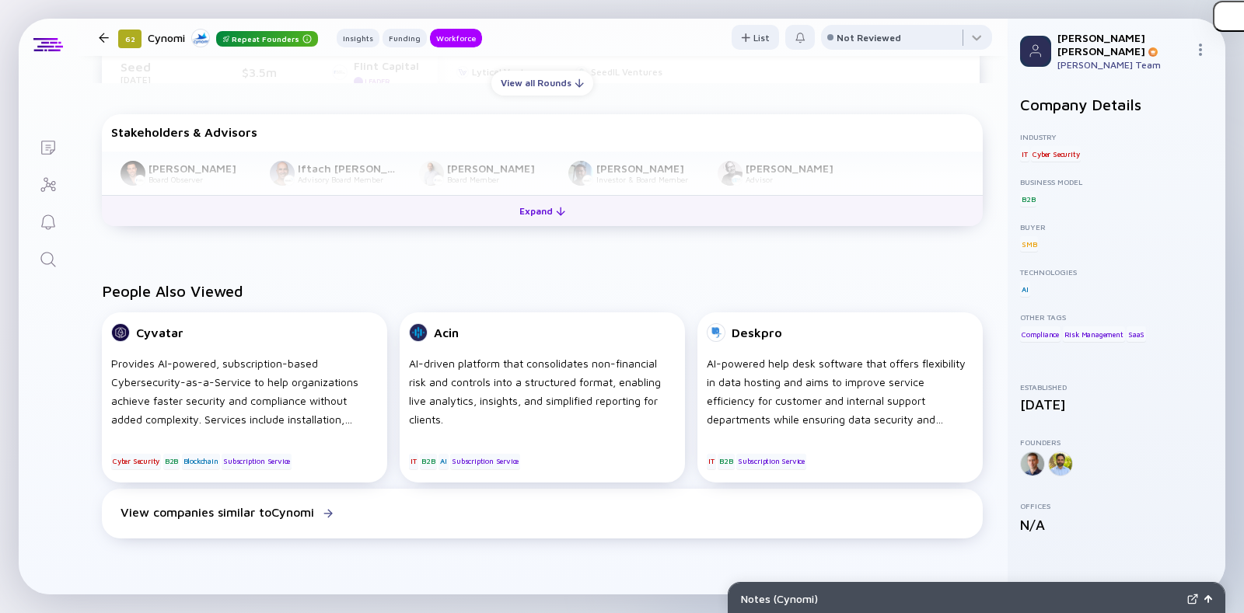
click at [313, 204] on button "Expand" at bounding box center [542, 210] width 881 height 31
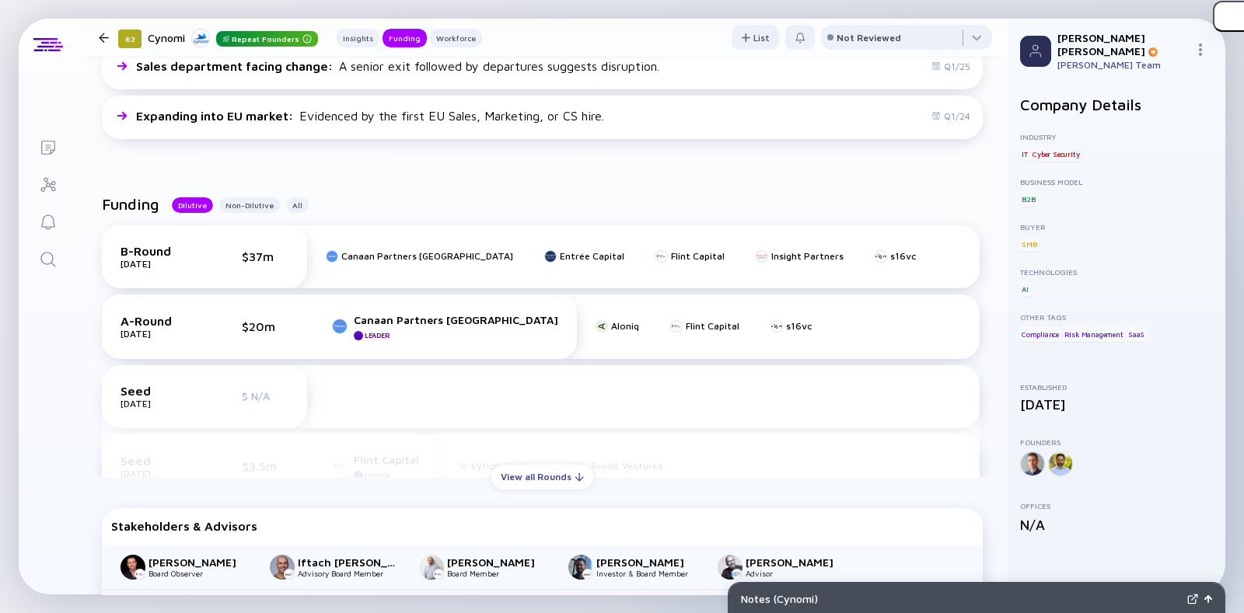
scroll to position [425, 0]
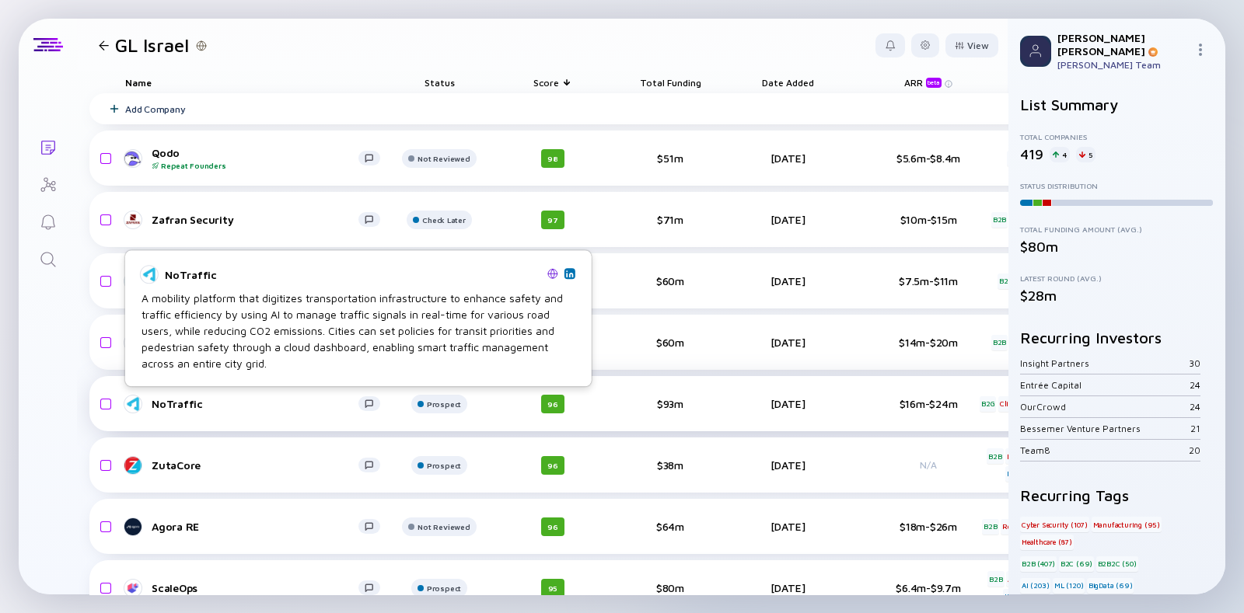
click at [175, 413] on link "NoTraffic" at bounding box center [258, 404] width 267 height 19
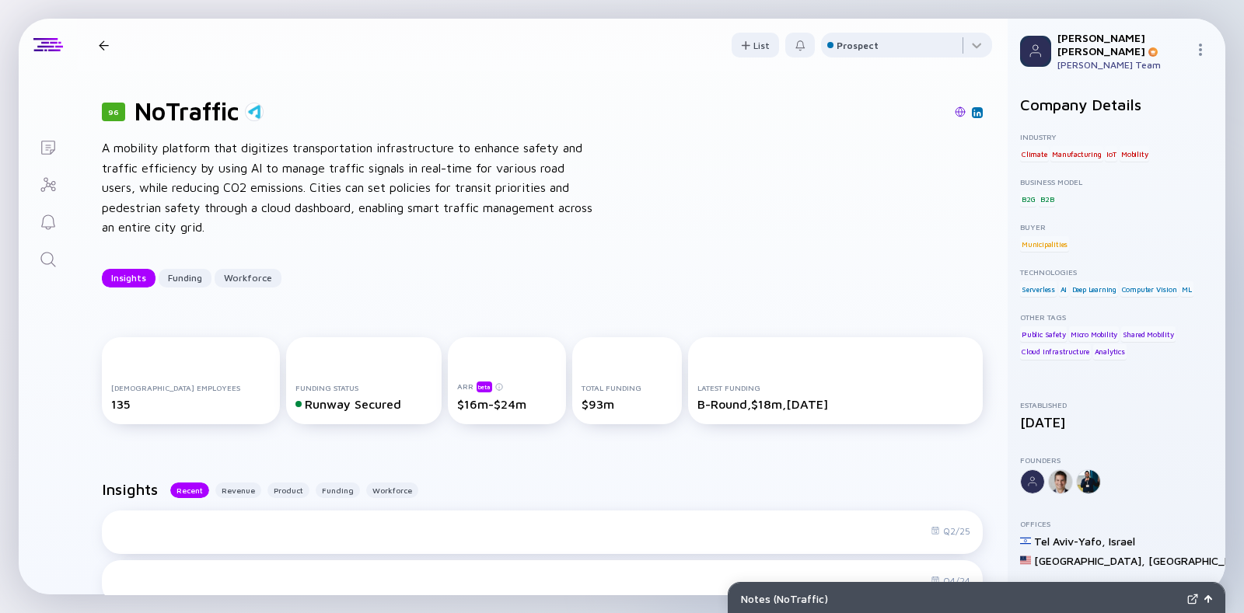
click at [105, 54] on div "96 NoTraffic Insights Funding Workforce" at bounding box center [239, 45] width 292 height 21
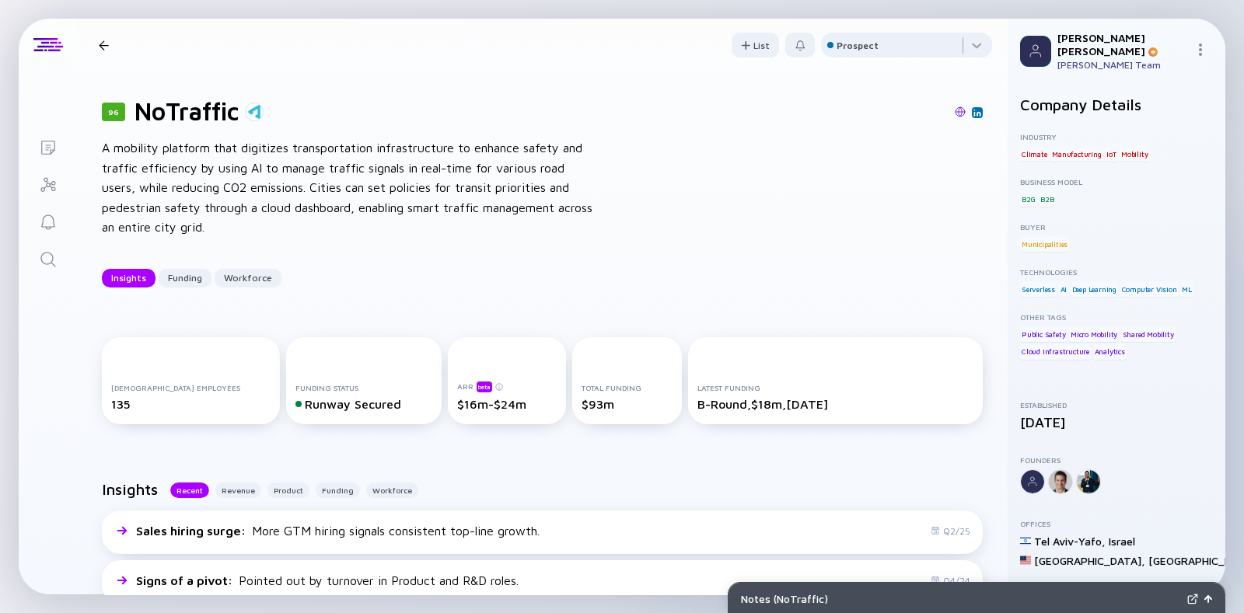
click at [102, 47] on div at bounding box center [104, 45] width 10 height 10
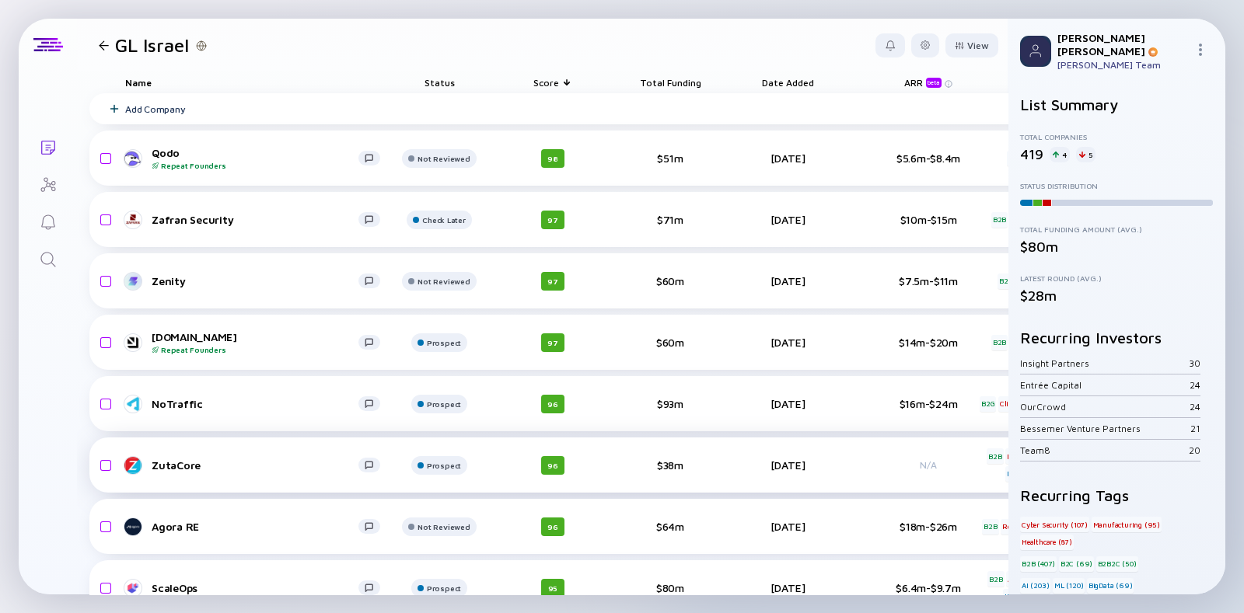
click at [163, 469] on div "ZutaCore" at bounding box center [255, 465] width 207 height 13
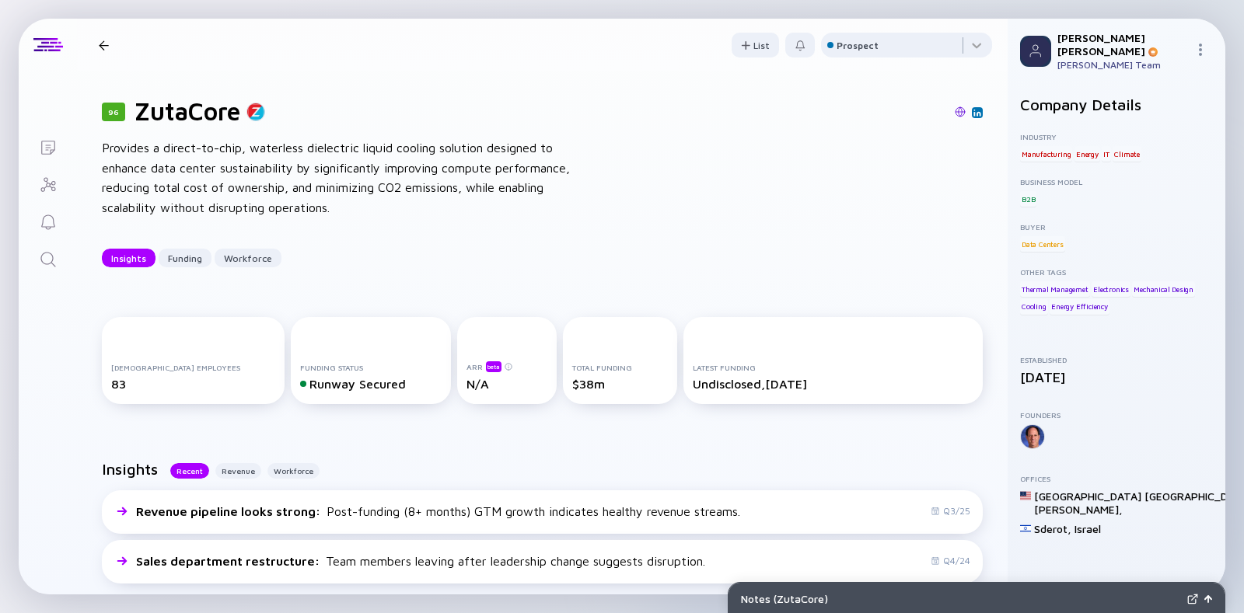
click at [94, 41] on div at bounding box center [104, 45] width 23 height 10
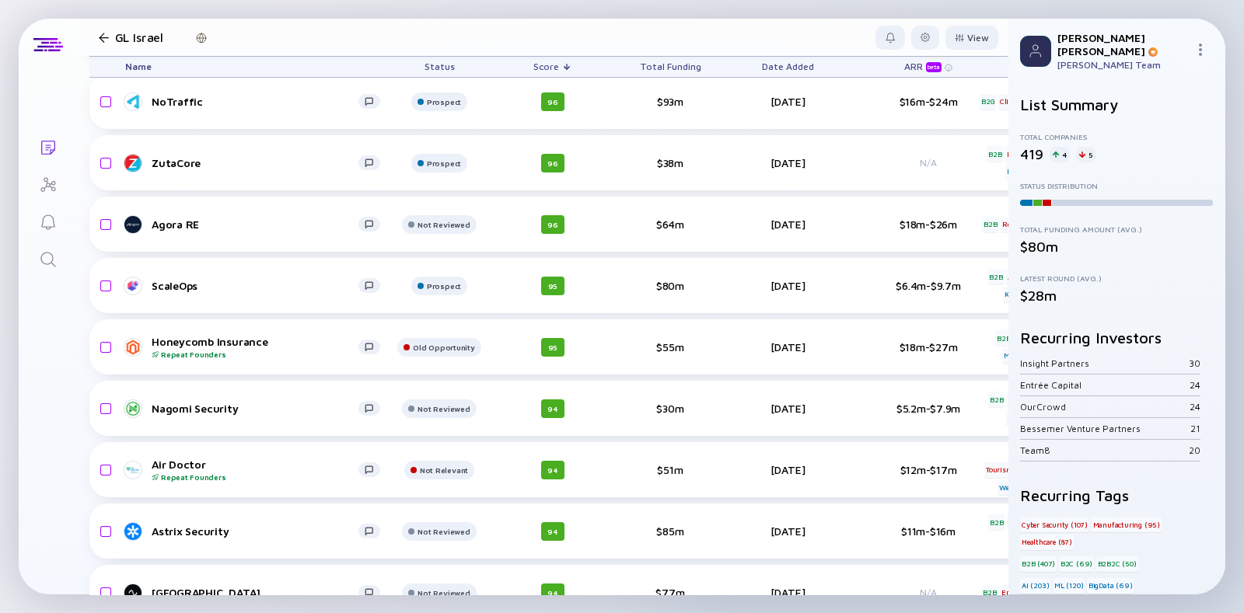
scroll to position [302, 0]
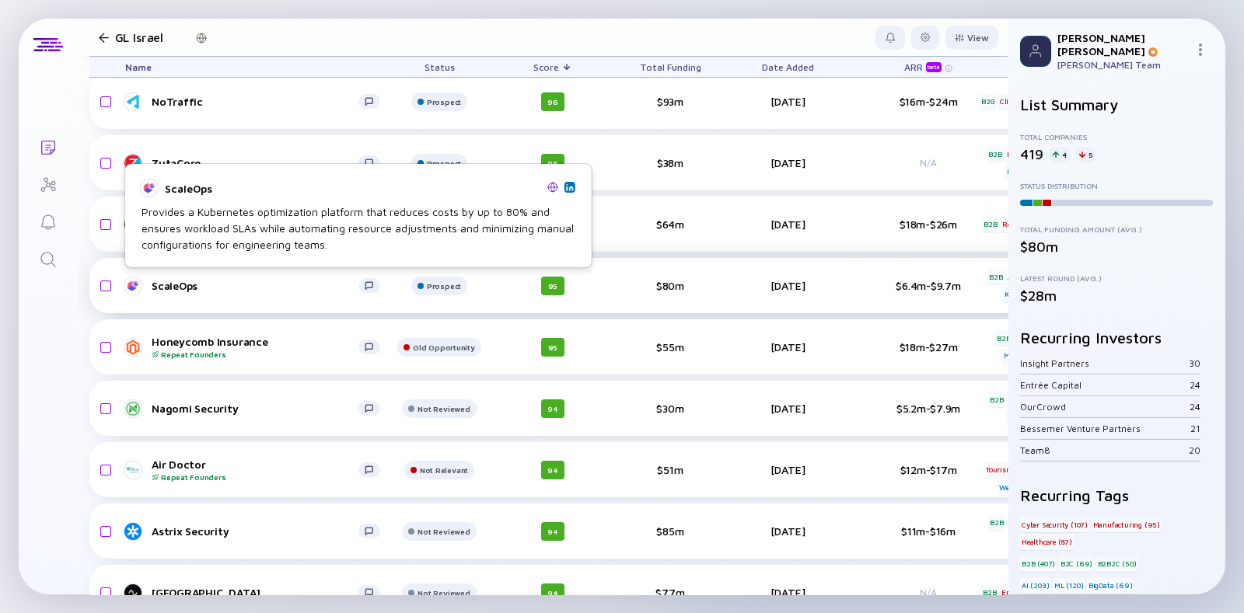
click at [187, 289] on div "ScaleOps" at bounding box center [255, 285] width 207 height 13
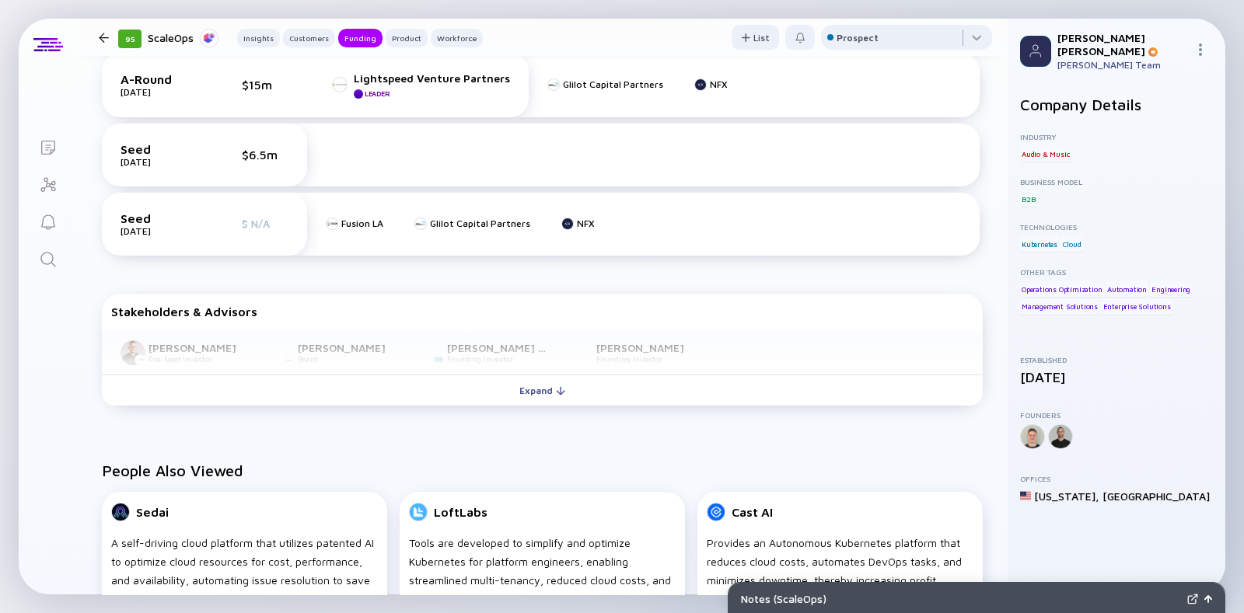
scroll to position [794, 0]
click at [100, 44] on div "95 ScaleOps Insights Customers Funding Product Workforce" at bounding box center [288, 37] width 390 height 21
click at [103, 37] on div at bounding box center [104, 38] width 10 height 10
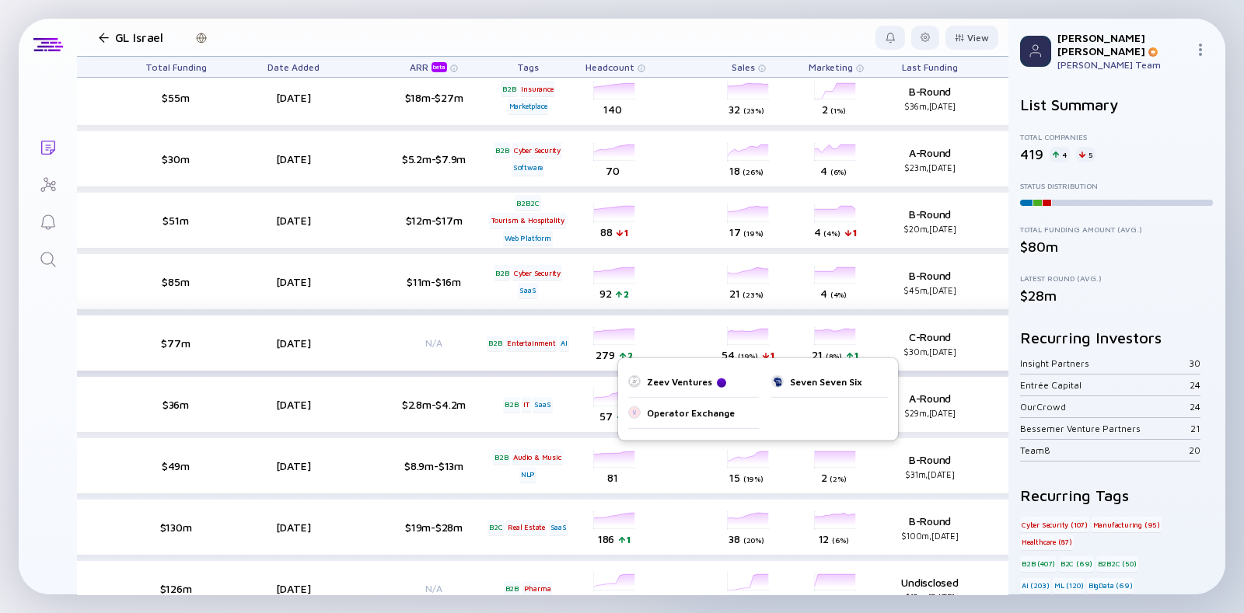
scroll to position [552, 0]
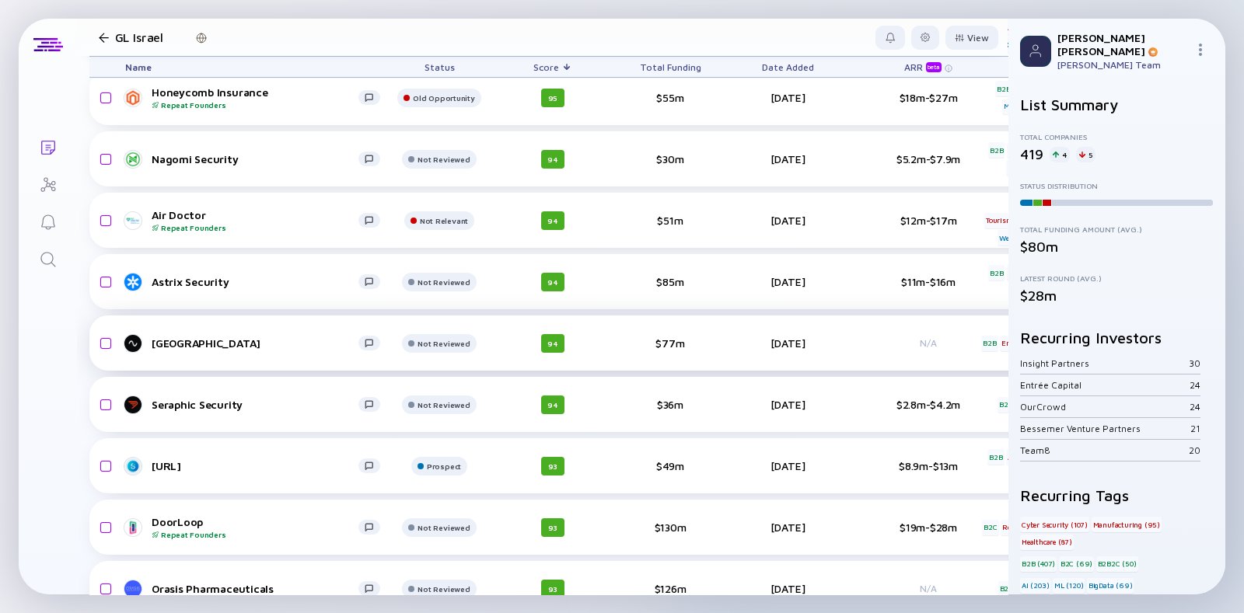
click at [152, 345] on div "[GEOGRAPHIC_DATA]" at bounding box center [255, 343] width 207 height 13
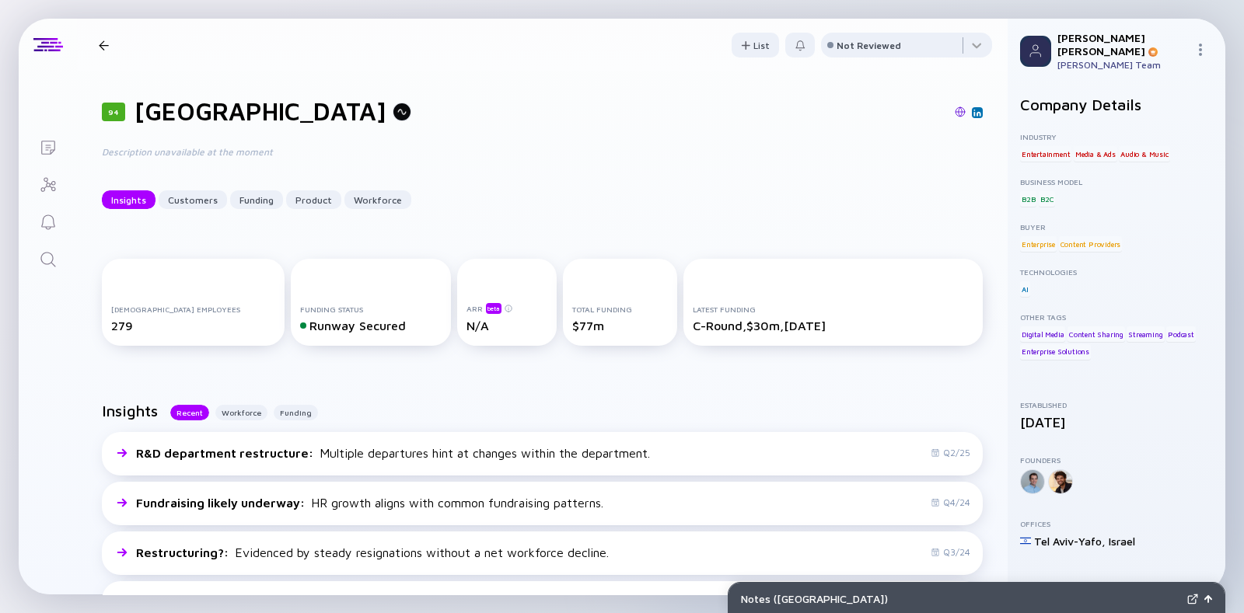
click at [955, 110] on img at bounding box center [960, 112] width 11 height 11
click at [107, 40] on div at bounding box center [104, 45] width 10 height 10
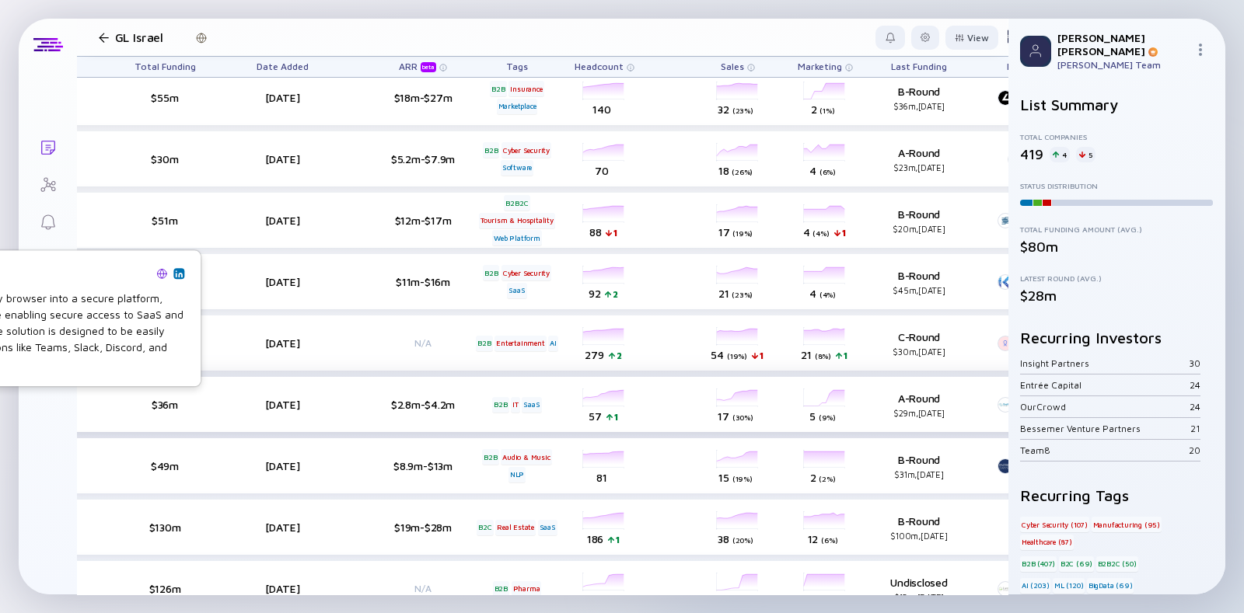
scroll to position [552, 765]
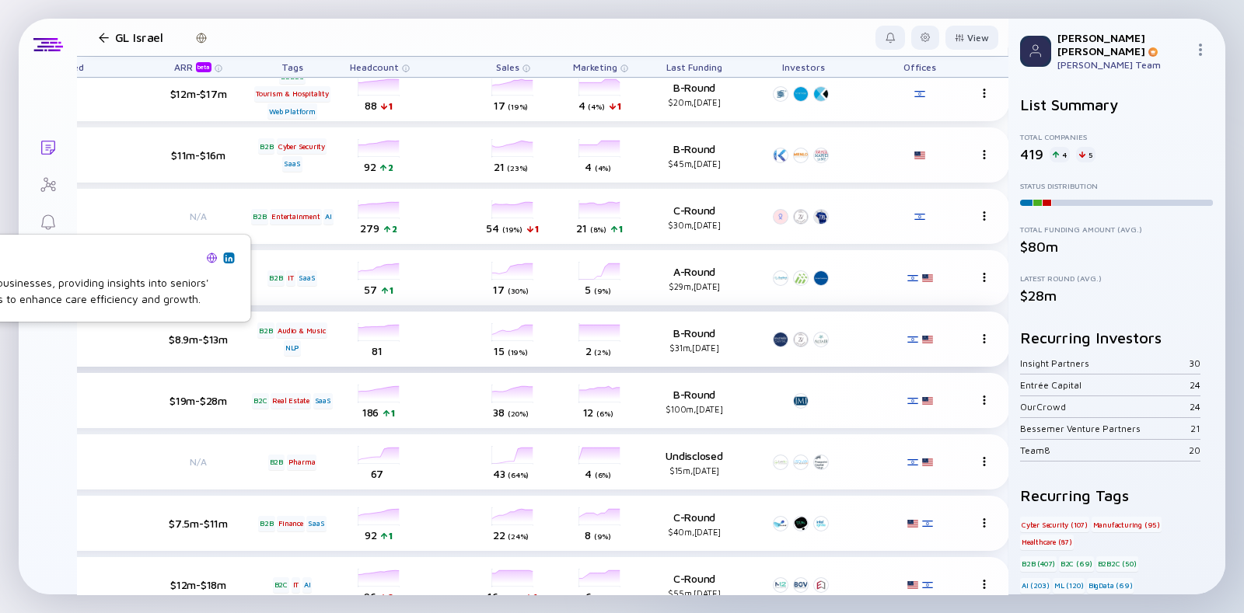
scroll to position [679, 765]
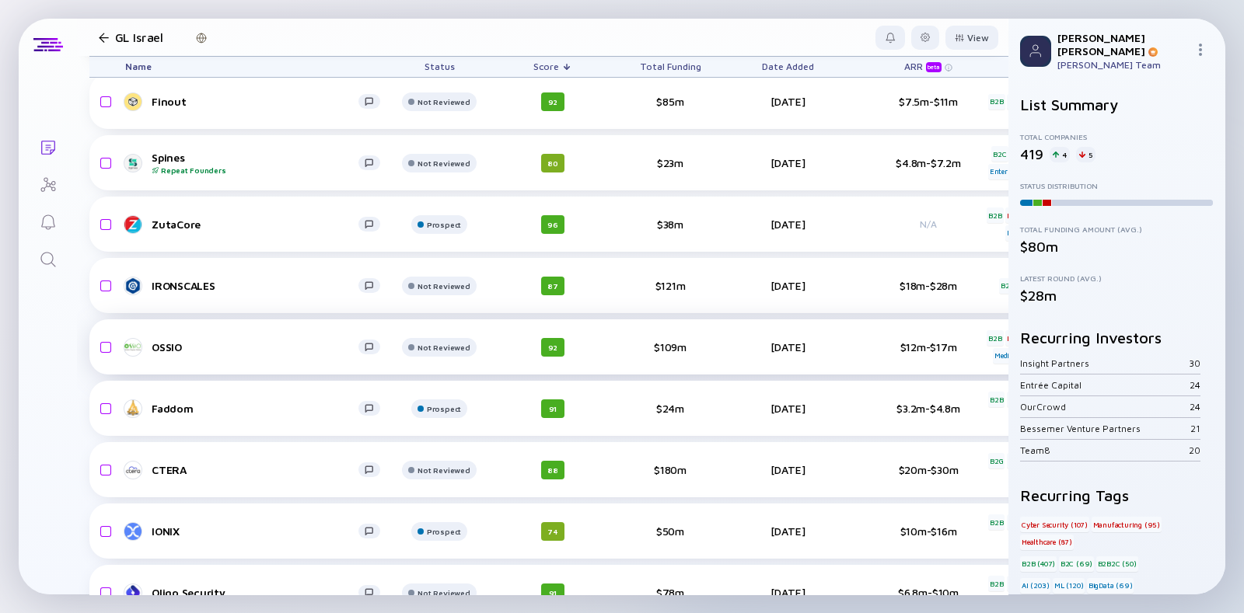
scroll to position [1609, 0]
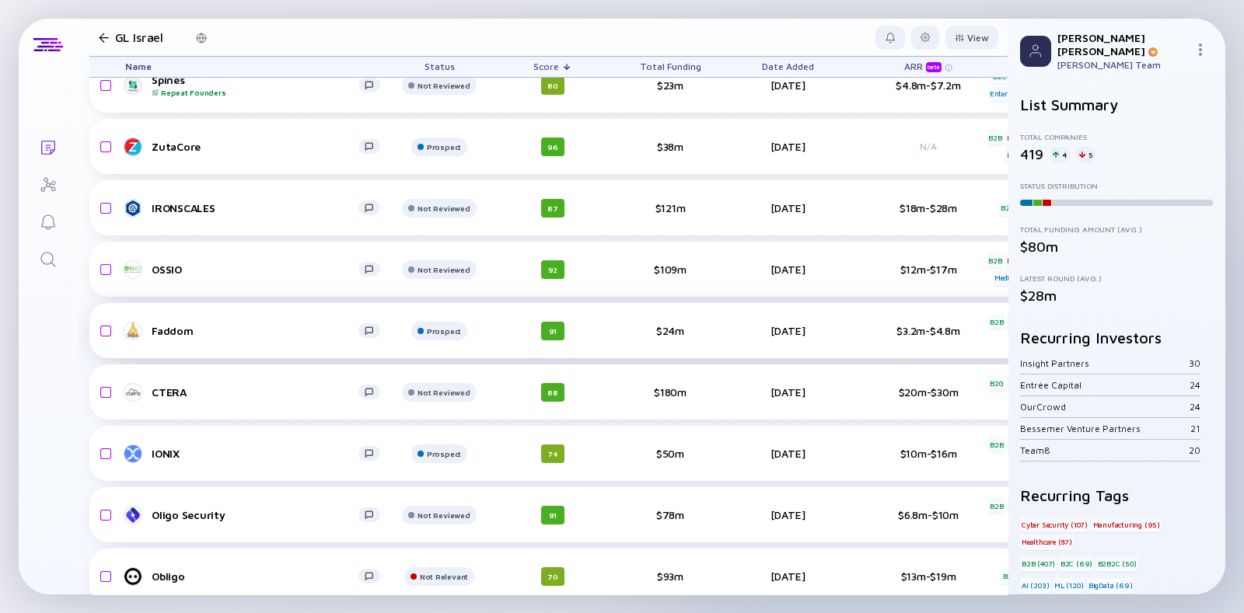
click at [159, 337] on link "Faddom" at bounding box center [258, 331] width 267 height 19
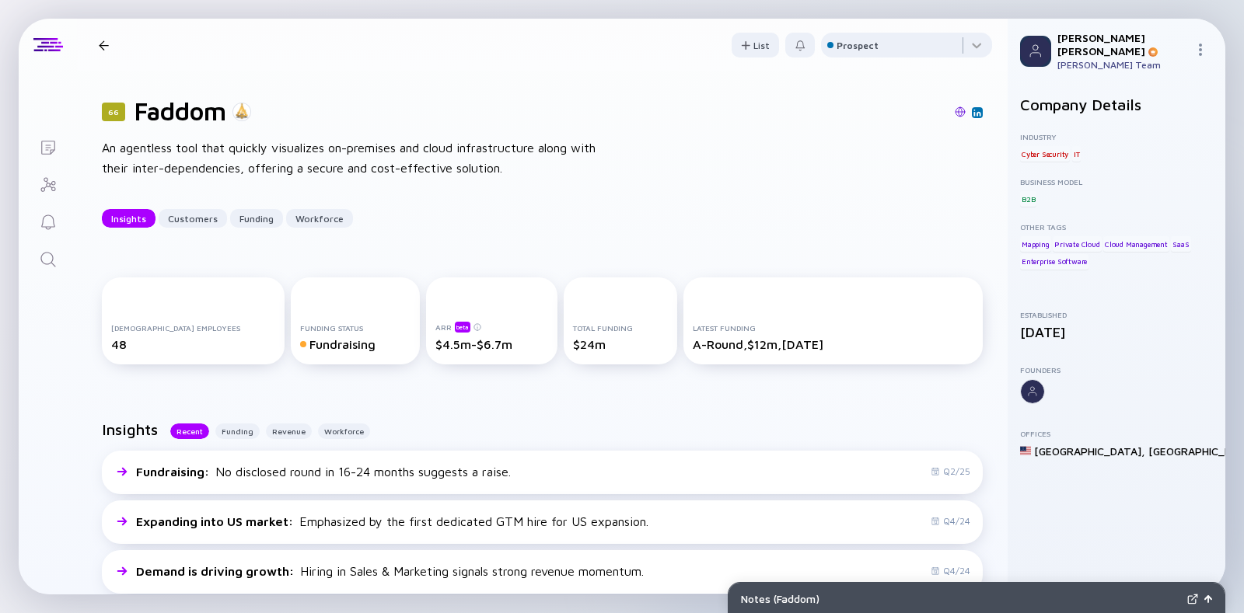
click at [103, 42] on div at bounding box center [104, 45] width 10 height 10
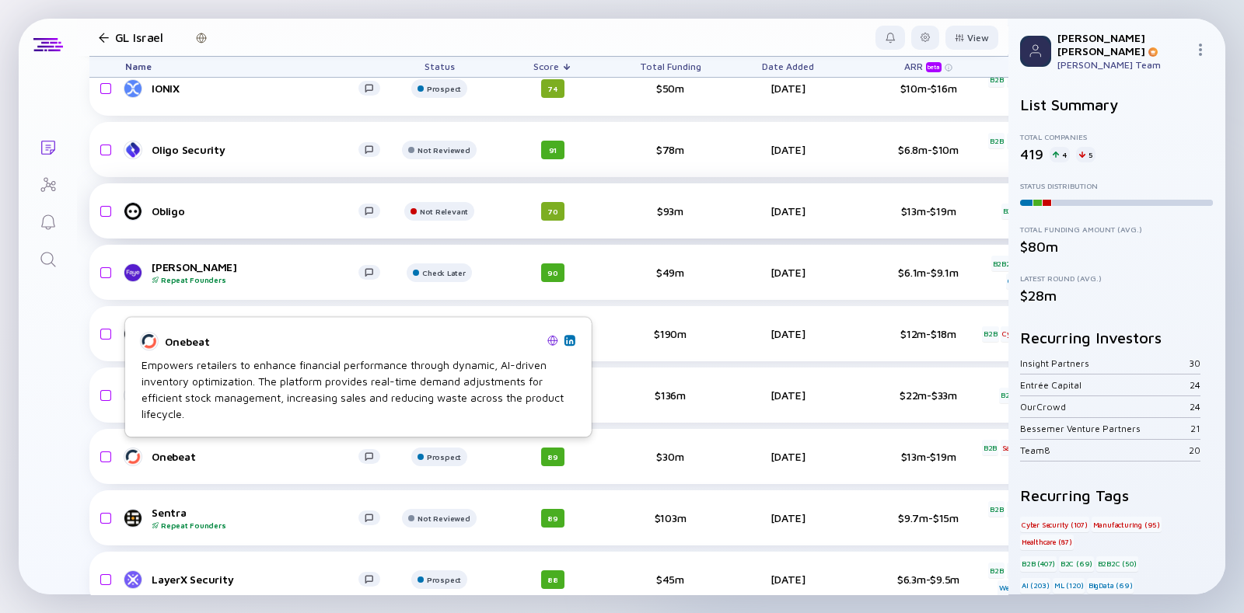
scroll to position [1976, 0]
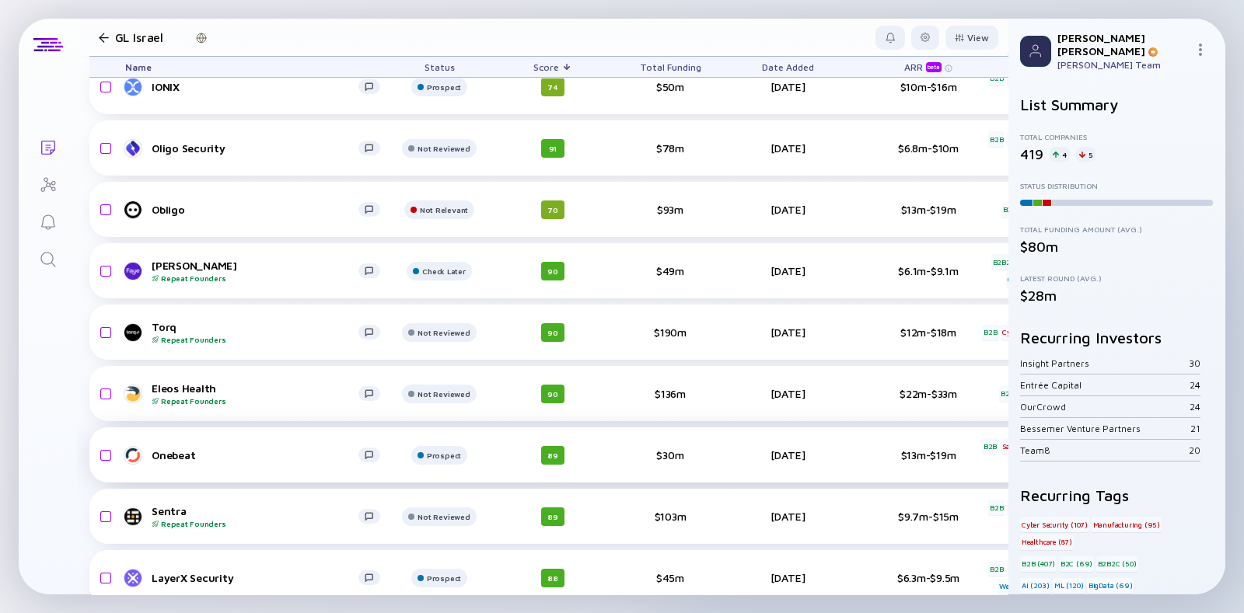
click at [207, 480] on div "Onebeat Prospect 89 $30m [DATE] $13m-$19m B2B Sales & Marketing AI headcount-on…" at bounding box center [914, 455] width 1650 height 55
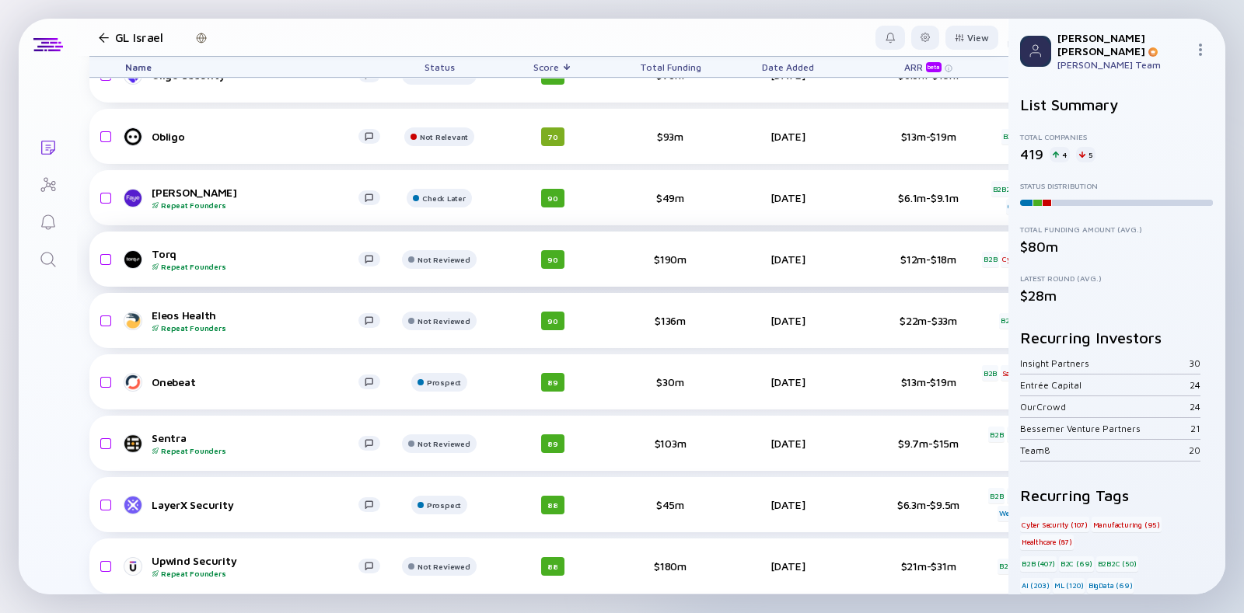
scroll to position [2050, 0]
click at [163, 453] on div "Repeat Founders" at bounding box center [255, 450] width 207 height 9
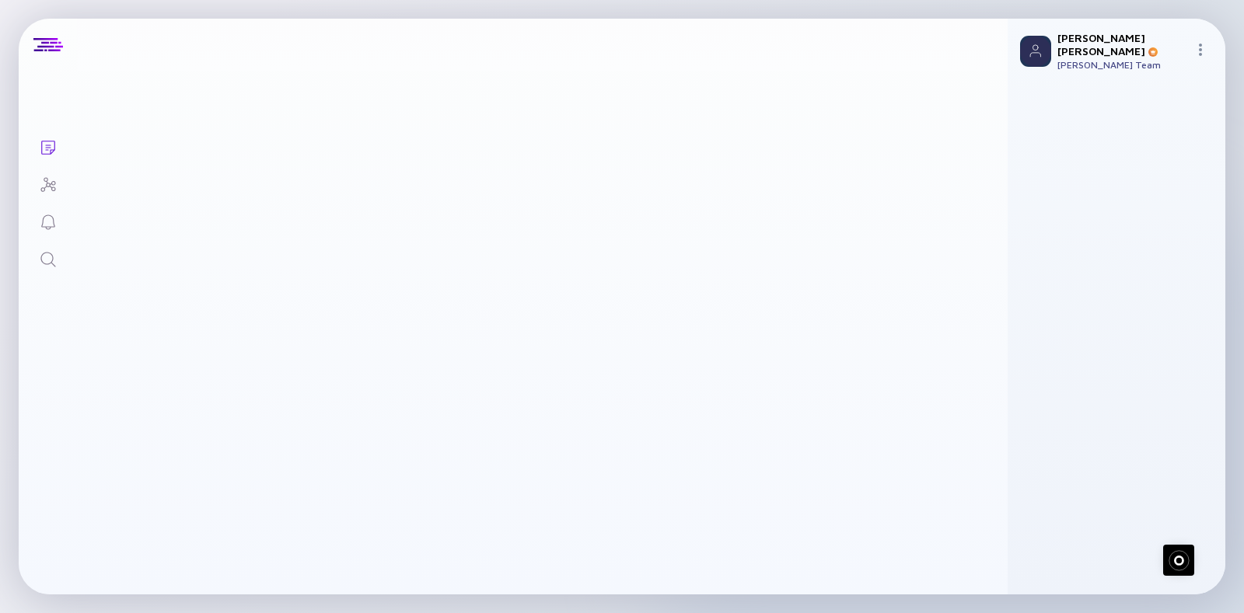
scroll to position [2173, 0]
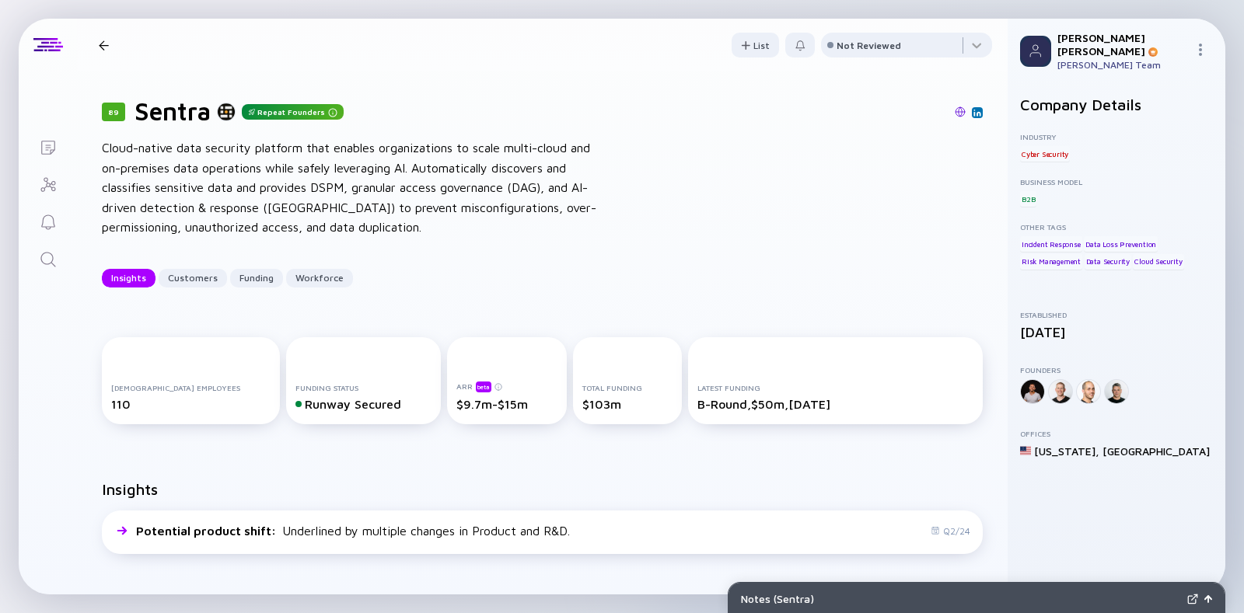
click at [101, 39] on div "89 Sentra Repeat Founders Insights Customers Funding Workforce" at bounding box center [313, 45] width 441 height 21
click at [105, 44] on div at bounding box center [104, 45] width 10 height 10
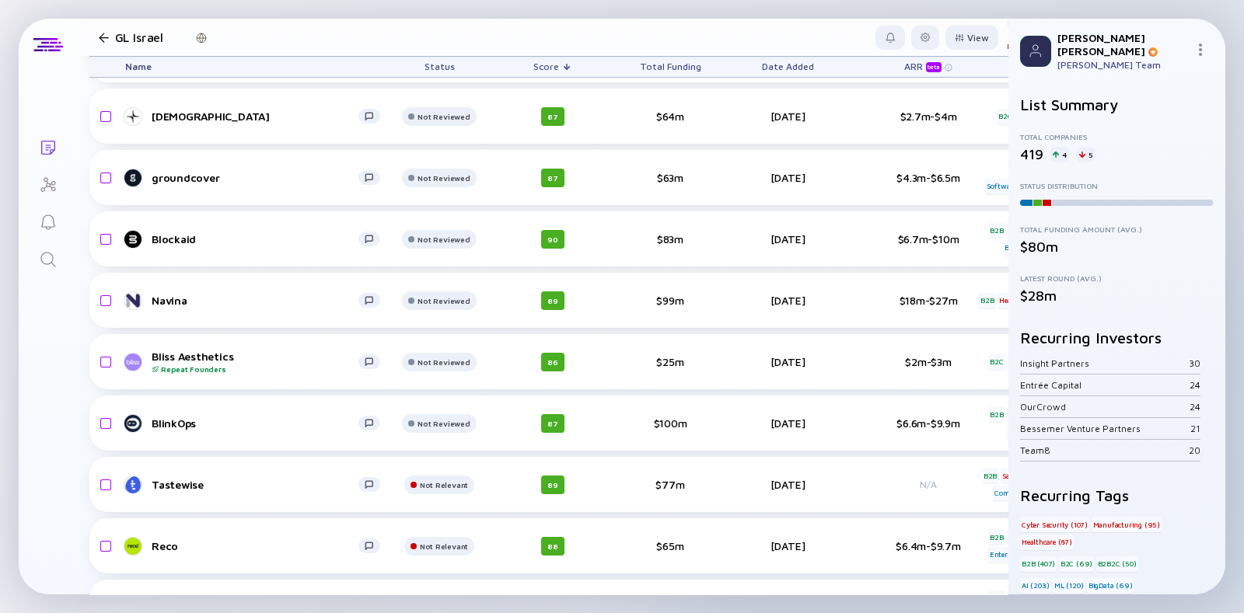
scroll to position [2747, 0]
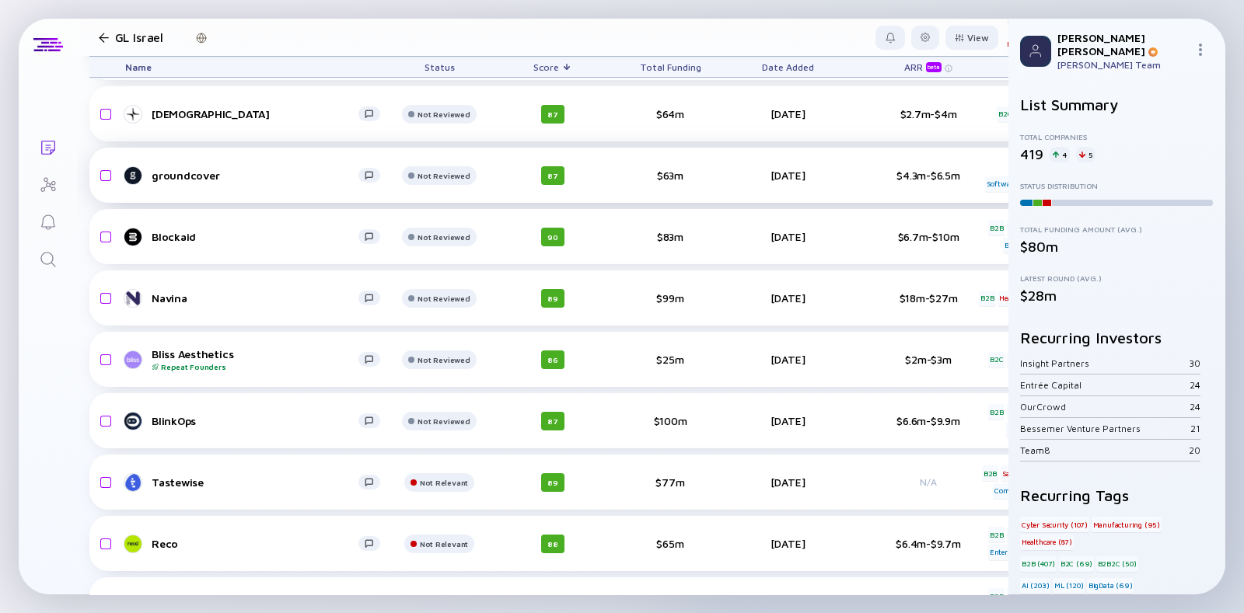
click at [180, 180] on link "groundcover" at bounding box center [258, 175] width 267 height 19
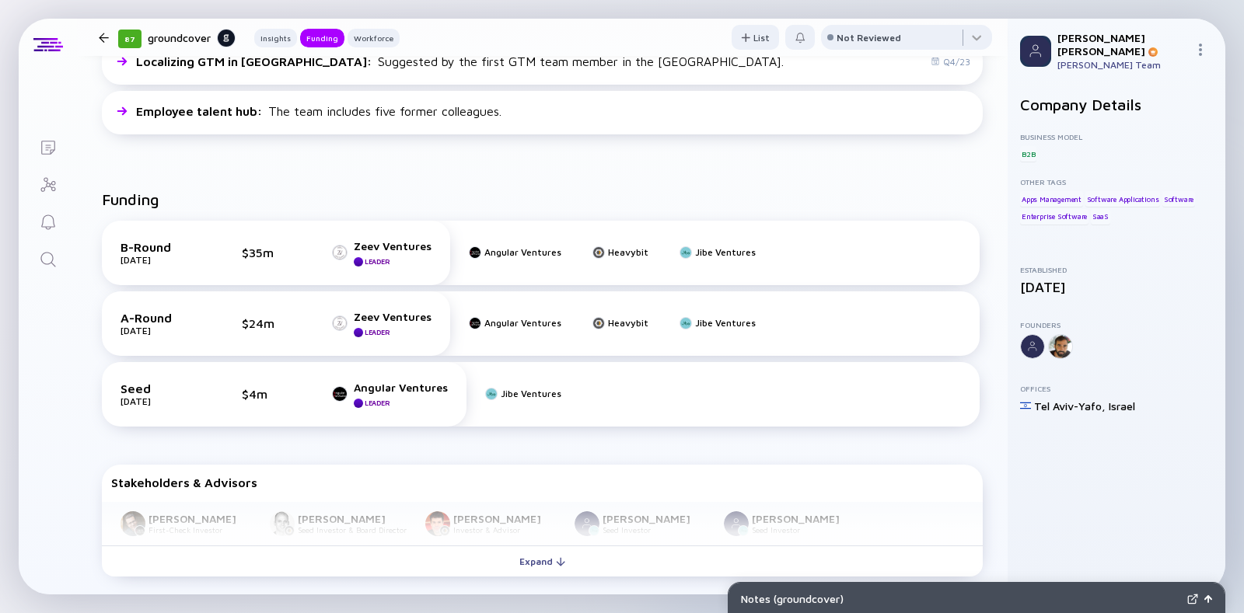
scroll to position [432, 0]
click at [99, 40] on div at bounding box center [104, 38] width 10 height 10
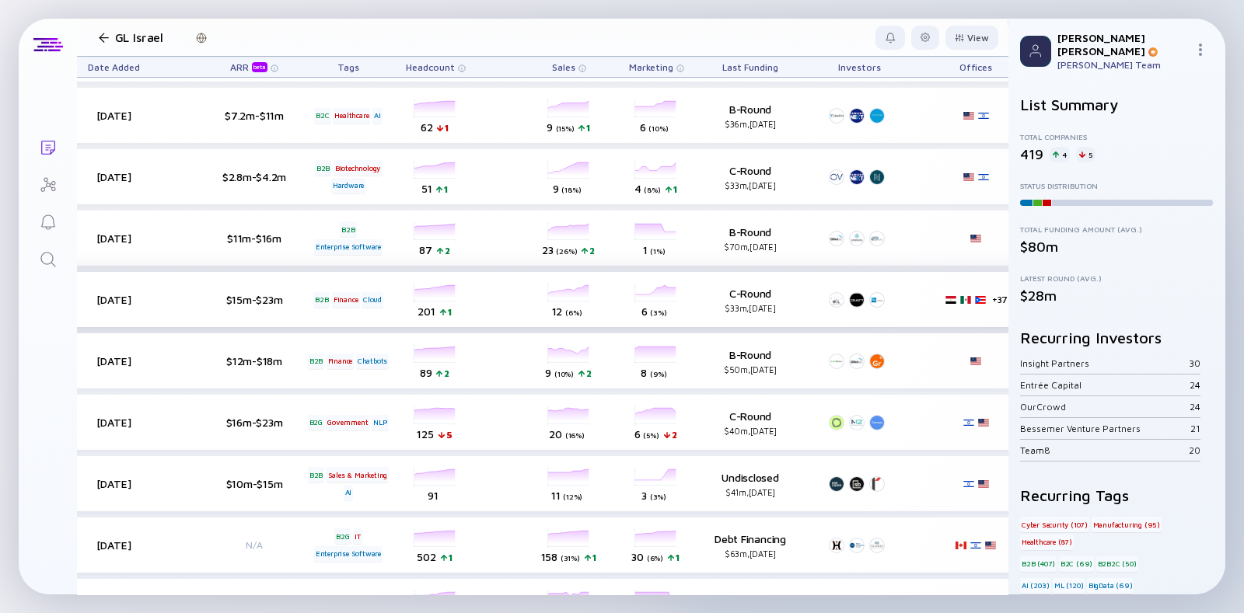
scroll to position [3667, 712]
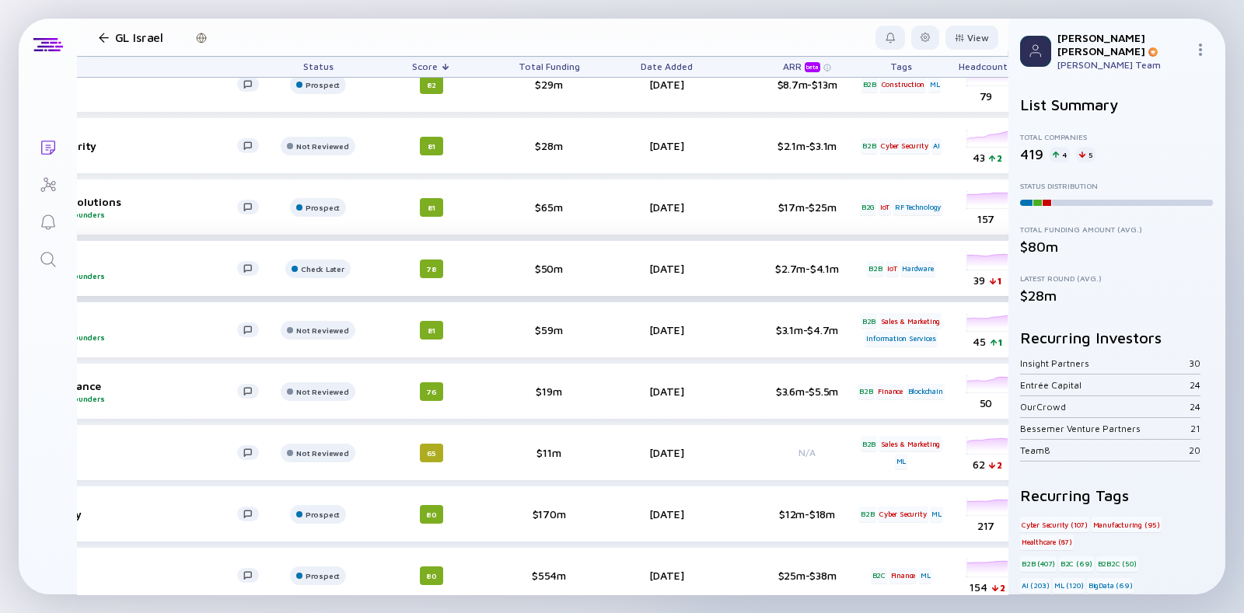
scroll to position [4189, 0]
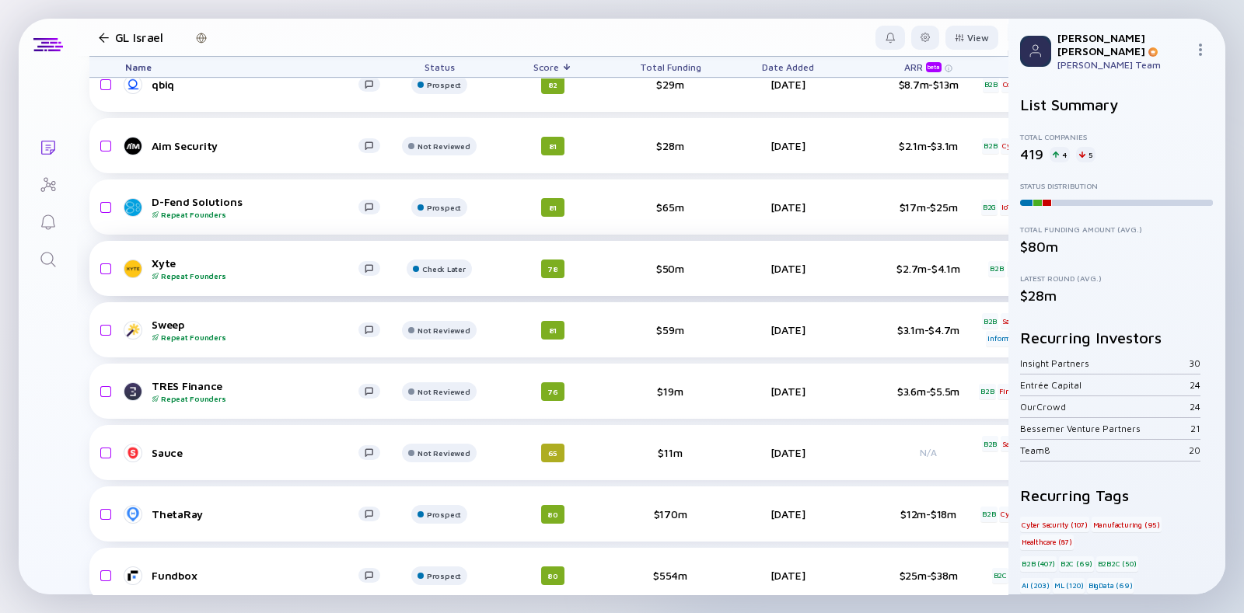
click at [180, 267] on div "Xyte Repeat Founders" at bounding box center [255, 269] width 207 height 24
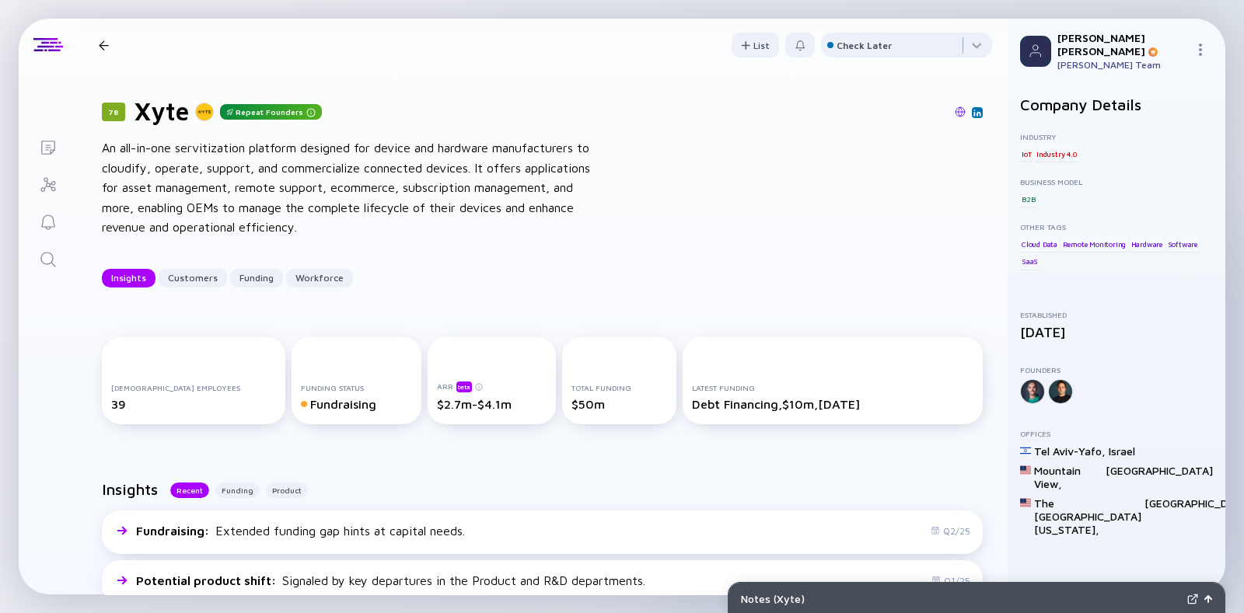
click at [955, 113] on img at bounding box center [960, 112] width 11 height 11
click at [852, 405] on div "Debt Financing, $10m, [DATE]" at bounding box center [832, 404] width 281 height 14
click at [766, 415] on div "Latest Funding Debt Financing, $10m, [DATE]" at bounding box center [833, 380] width 300 height 87
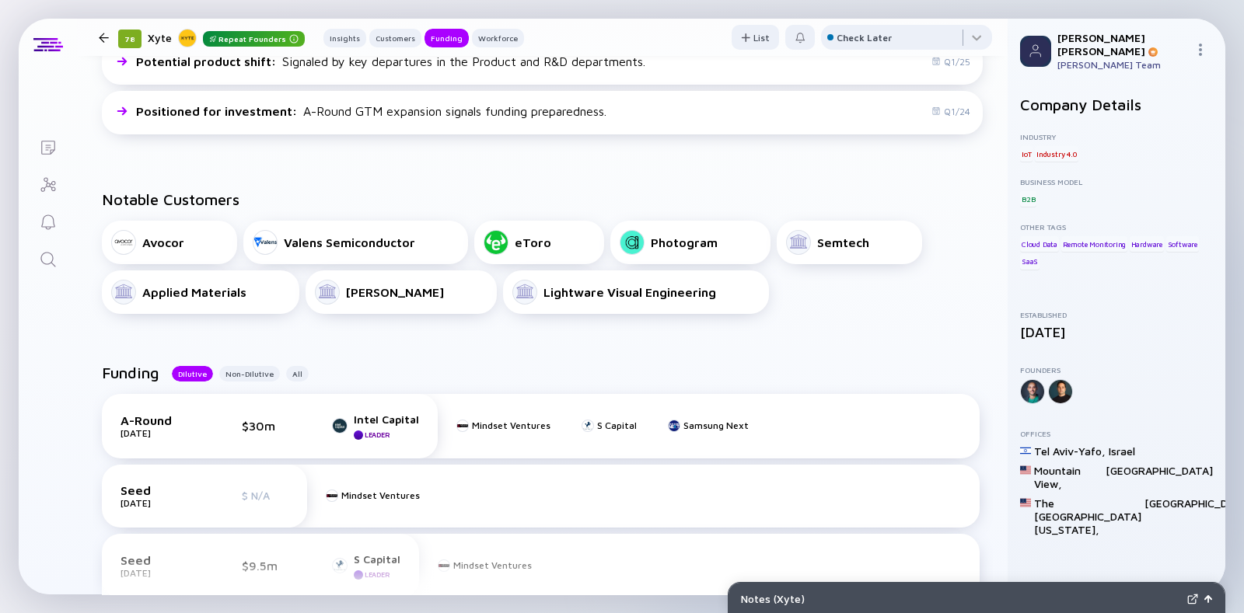
scroll to position [653, 0]
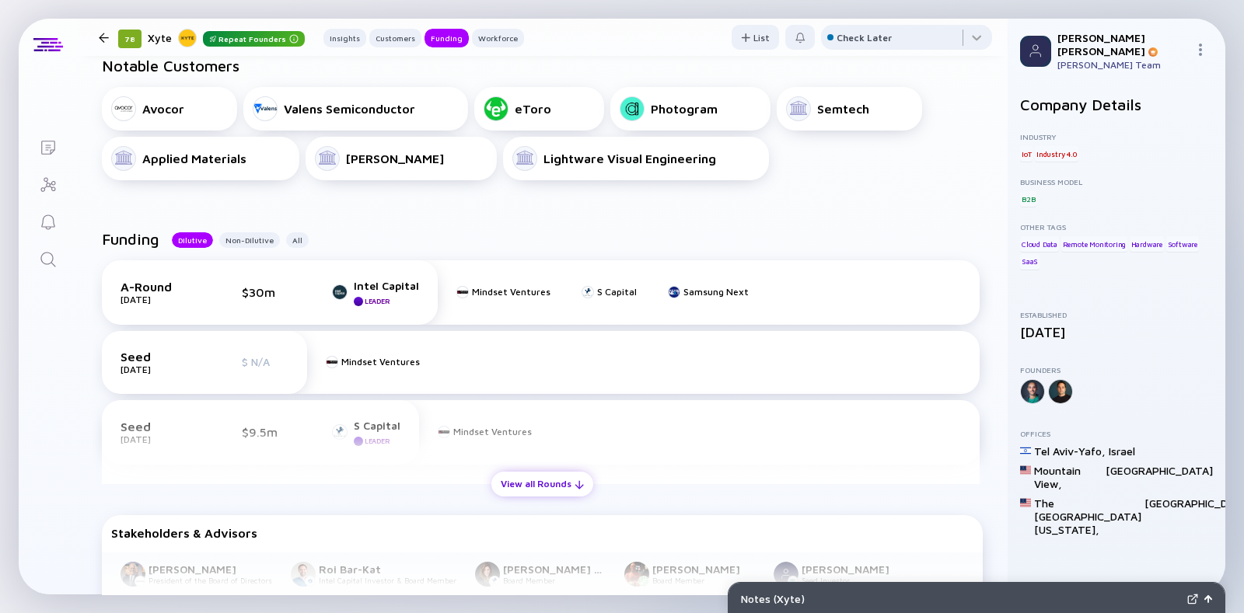
click at [561, 479] on div "View all Rounds" at bounding box center [542, 484] width 102 height 24
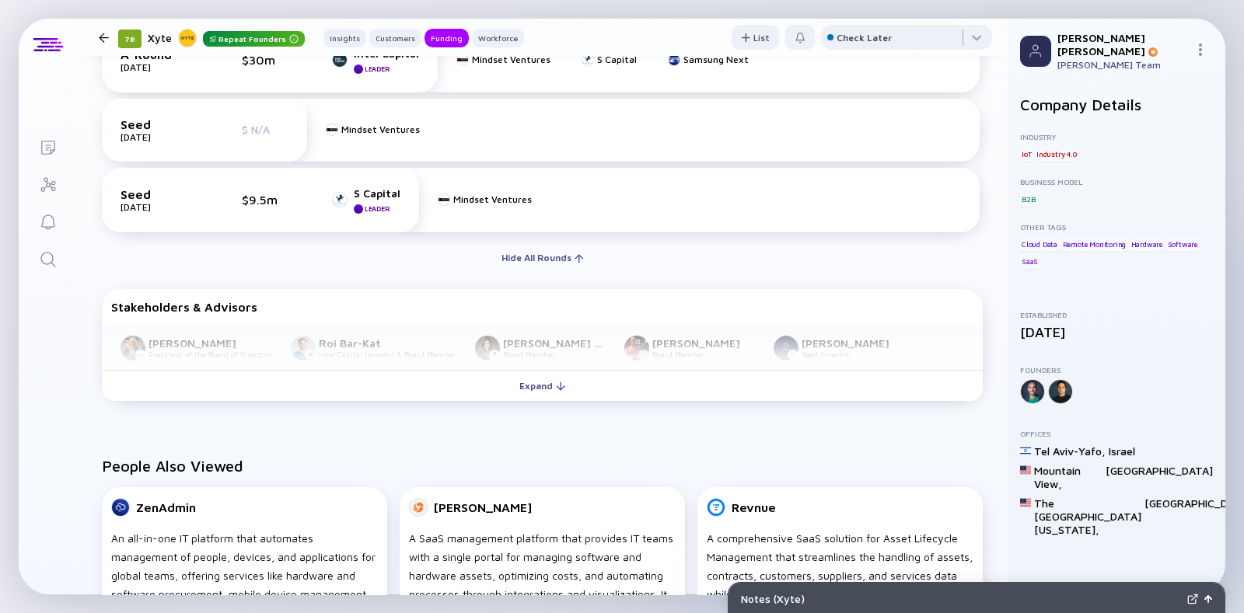
scroll to position [890, 0]
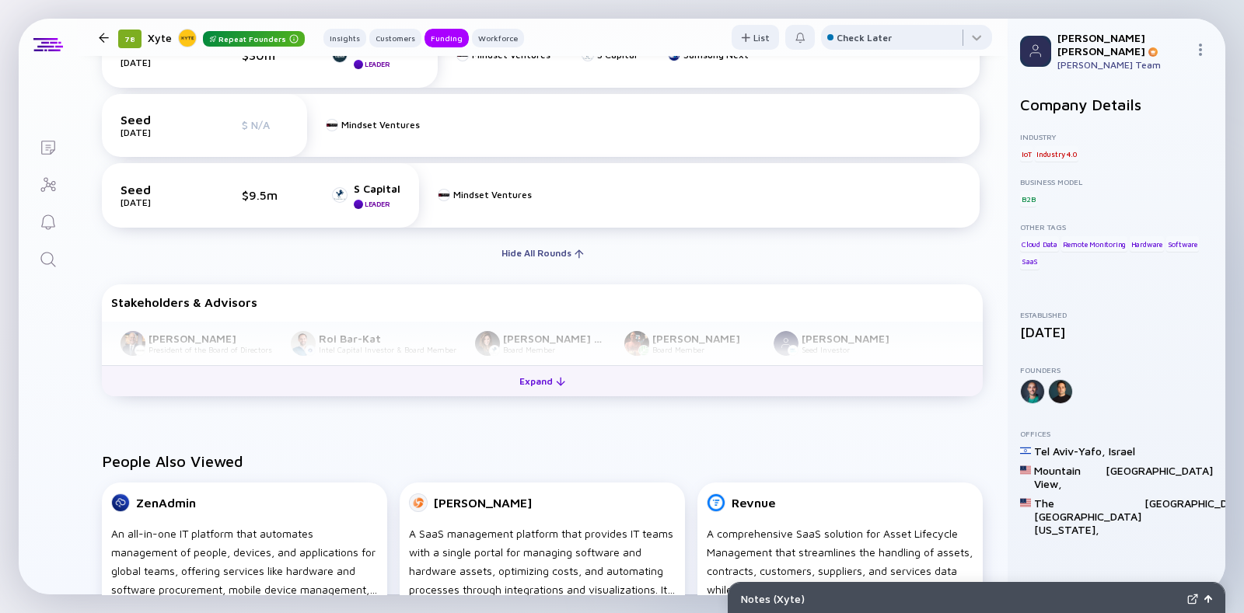
click at [340, 373] on button "Expand" at bounding box center [542, 380] width 881 height 31
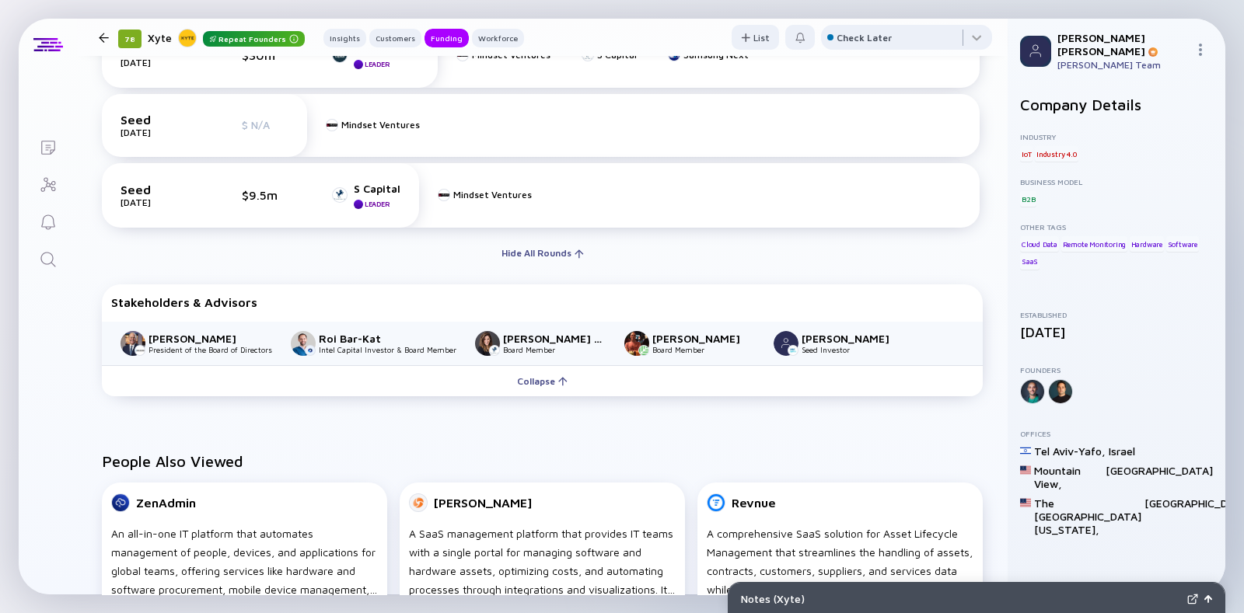
click at [96, 36] on div at bounding box center [104, 38] width 23 height 10
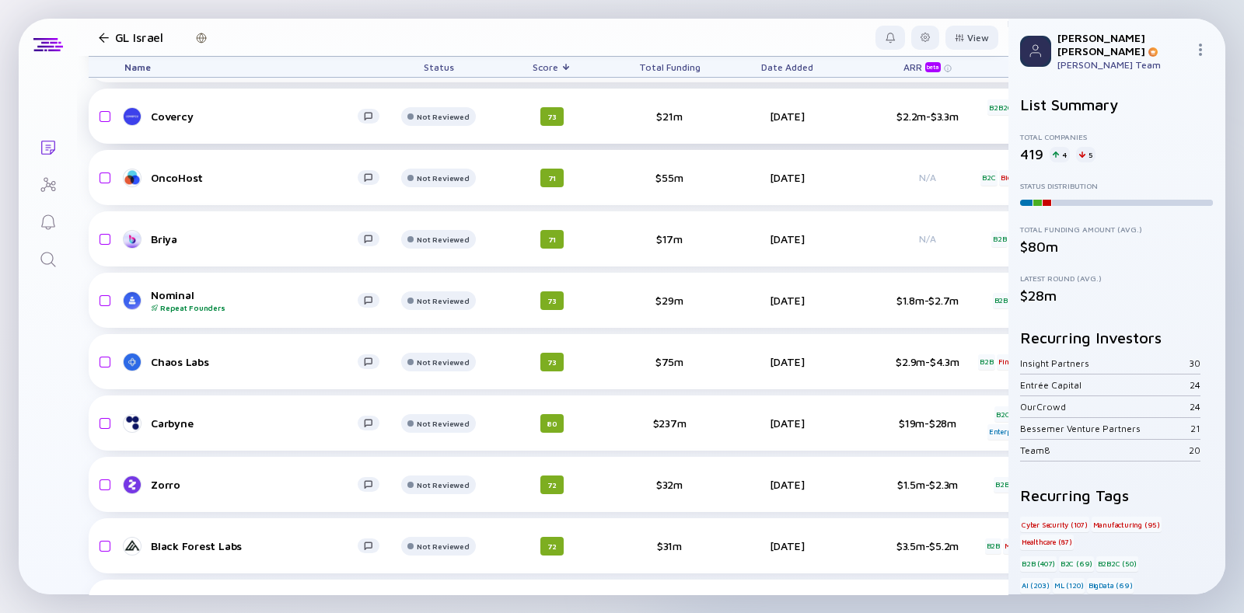
scroll to position [6867, 0]
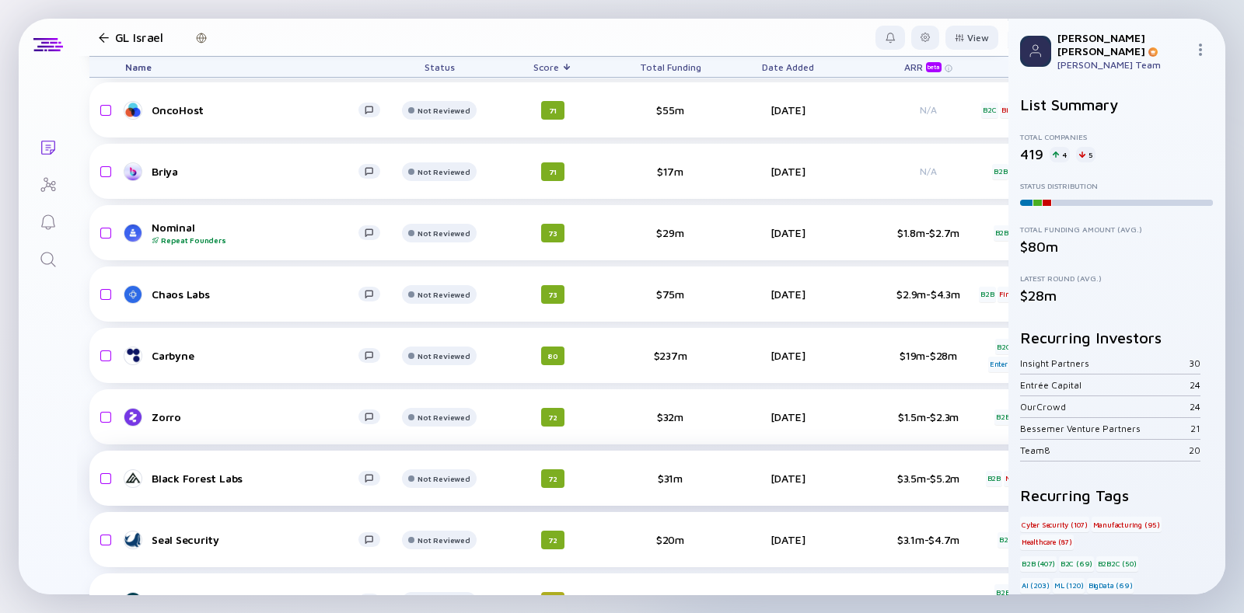
click at [177, 488] on div "Black Forest Labs Not Reviewed 72 $31m [DATE] $3.5m-$5.2m B2B Media & Ads AI he…" at bounding box center [914, 478] width 1650 height 55
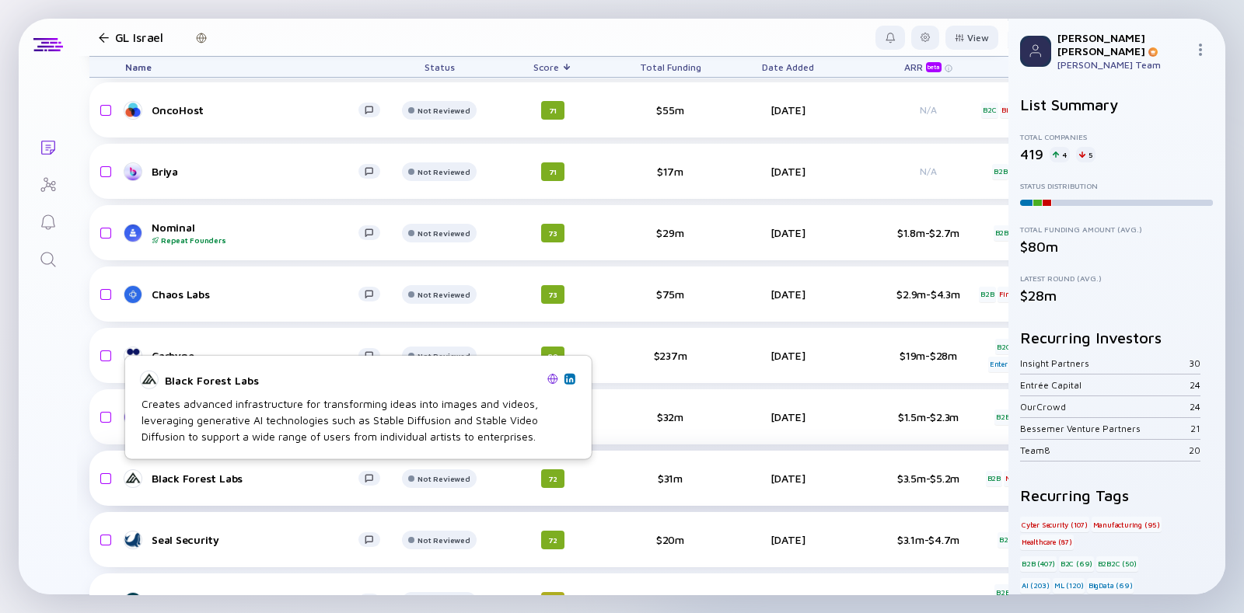
click at [179, 484] on link "Black Forest Labs" at bounding box center [258, 479] width 267 height 19
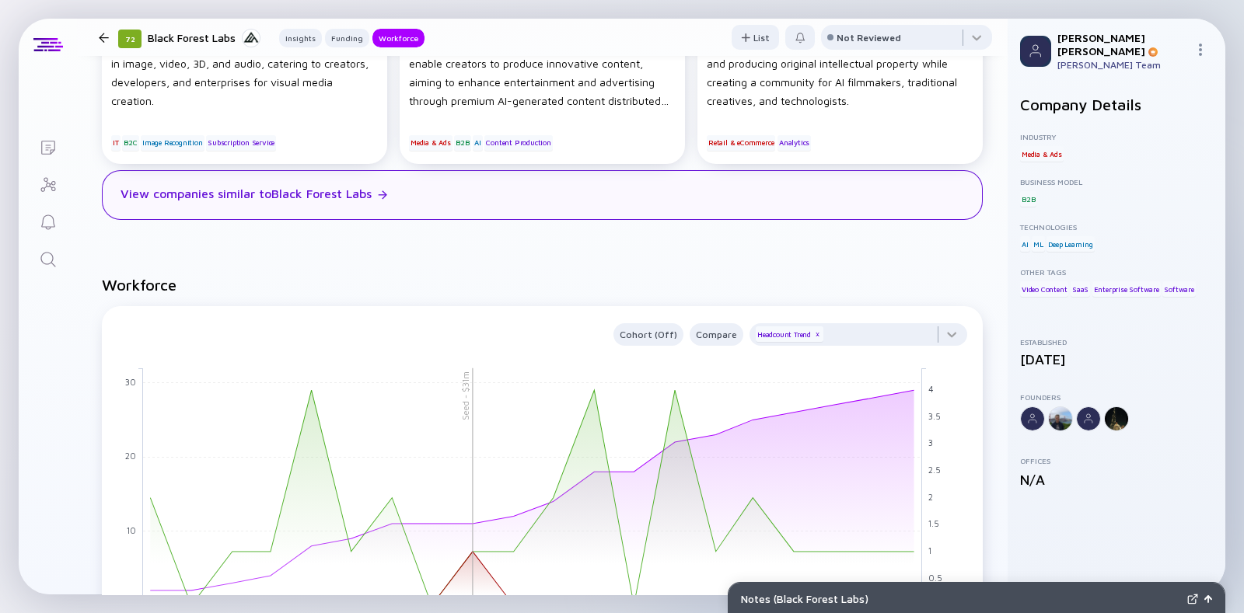
scroll to position [984, 0]
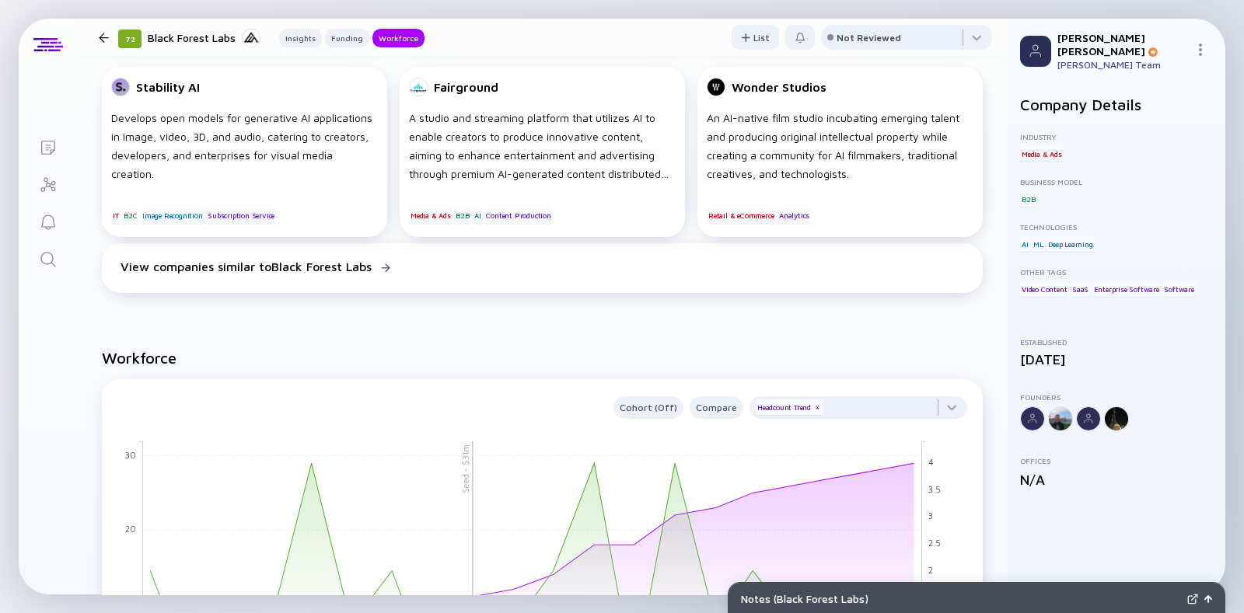
click at [105, 37] on div at bounding box center [104, 38] width 10 height 10
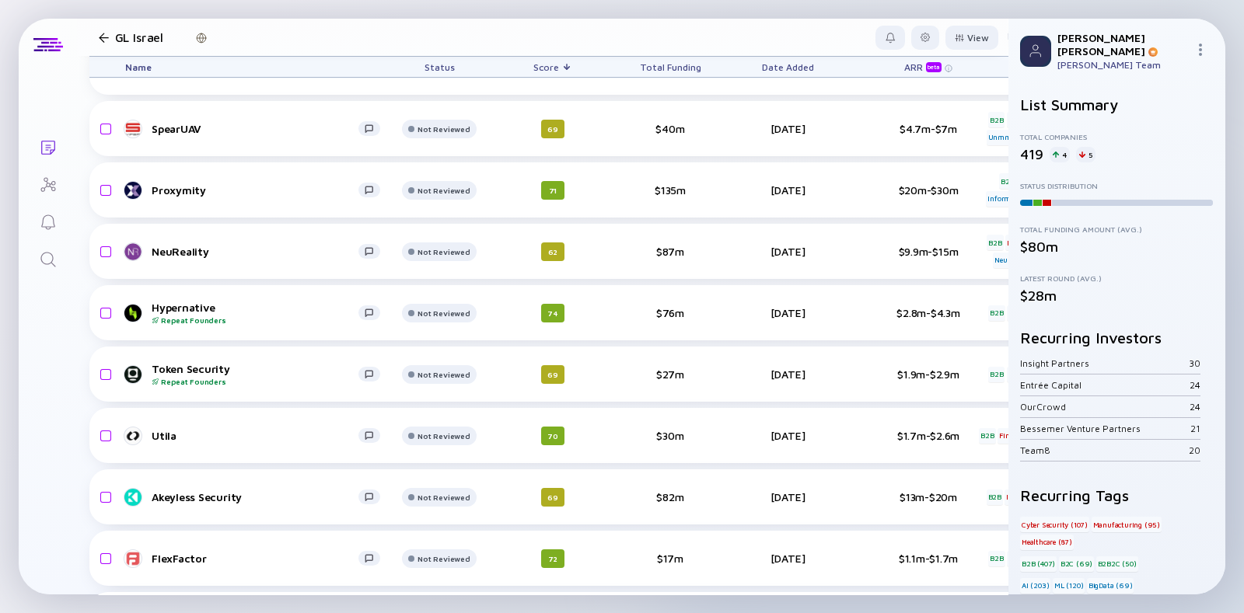
scroll to position [8754, 0]
